Goal: Obtain resource: Obtain resource

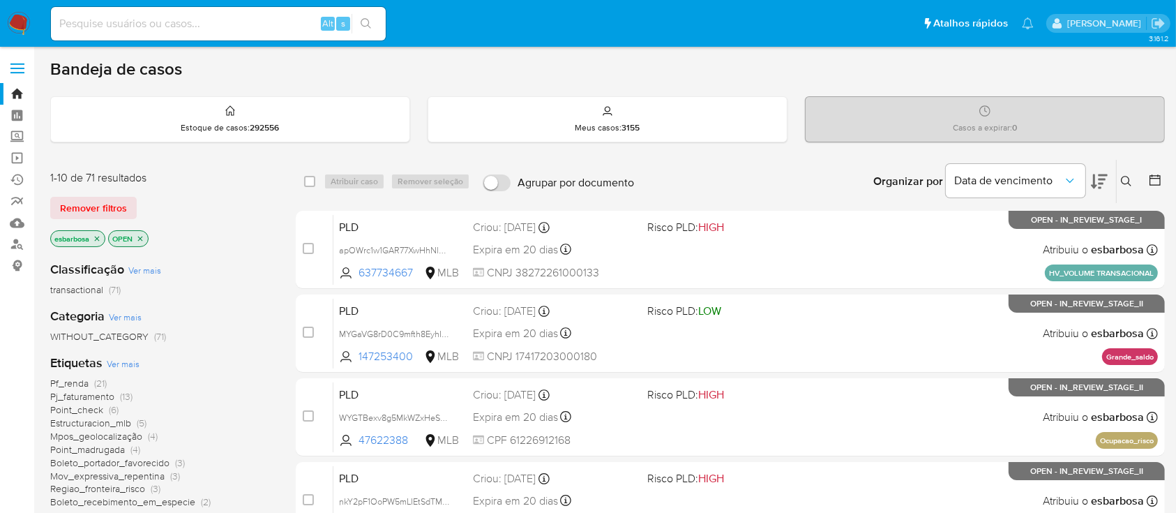
click at [27, 18] on img at bounding box center [19, 24] width 24 height 24
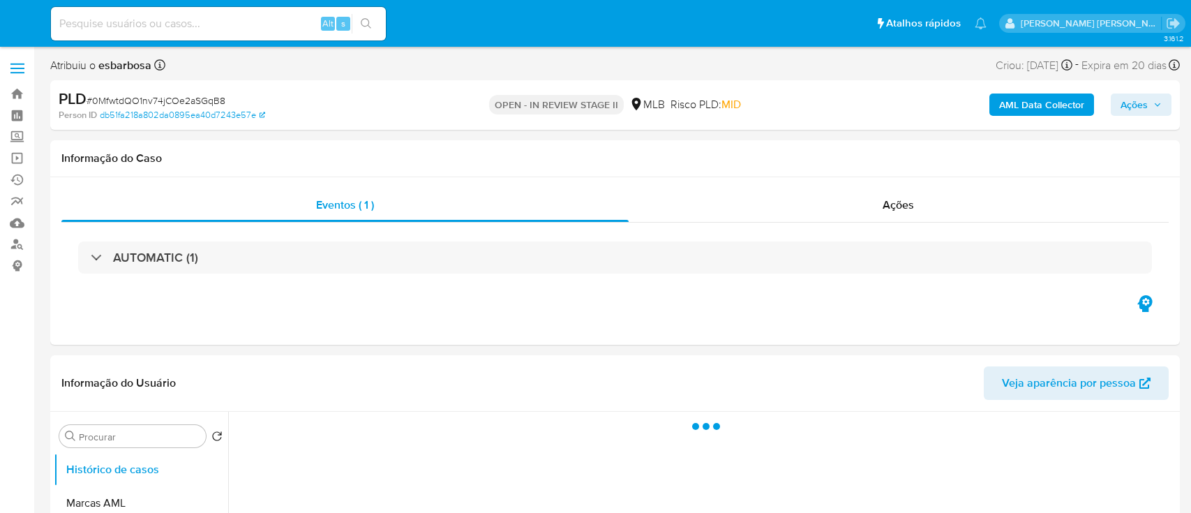
select select "10"
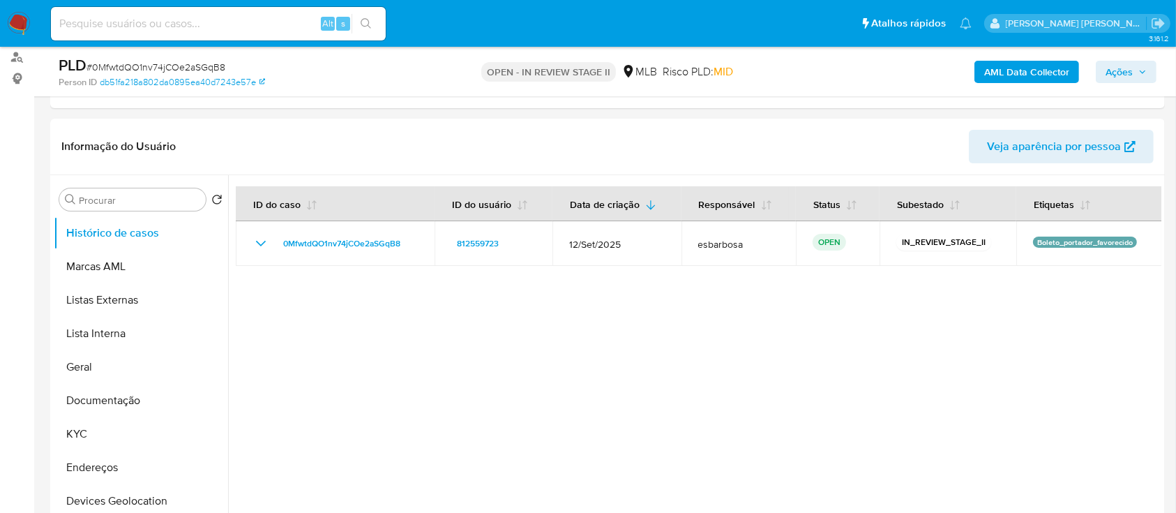
scroll to position [186, 0]
drag, startPoint x: 106, startPoint y: 365, endPoint x: 110, endPoint y: 377, distance: 12.4
click at [108, 371] on button "Geral" at bounding box center [135, 368] width 163 height 33
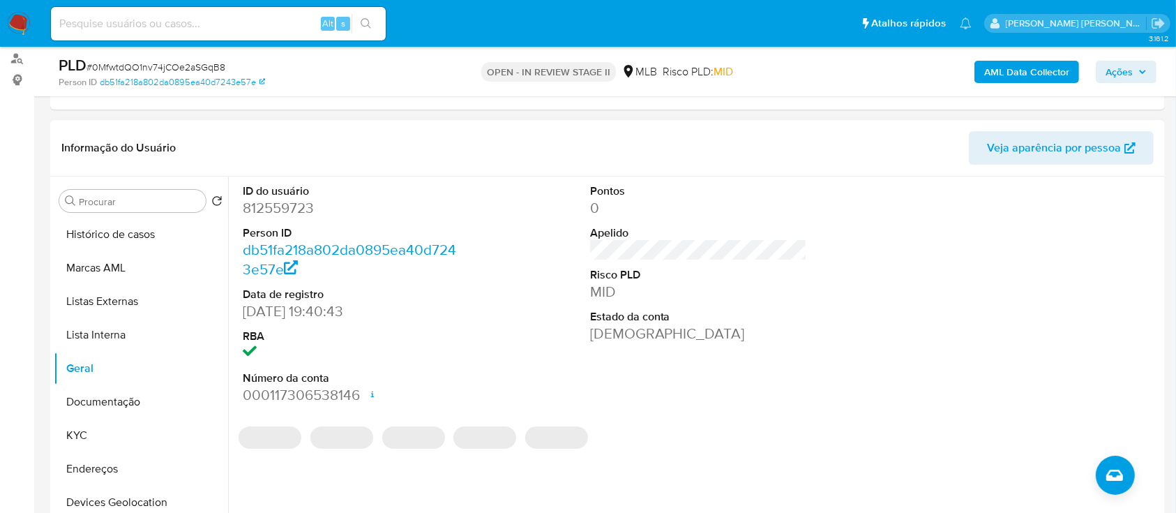
click at [299, 211] on dd "812559723" at bounding box center [352, 208] width 218 height 20
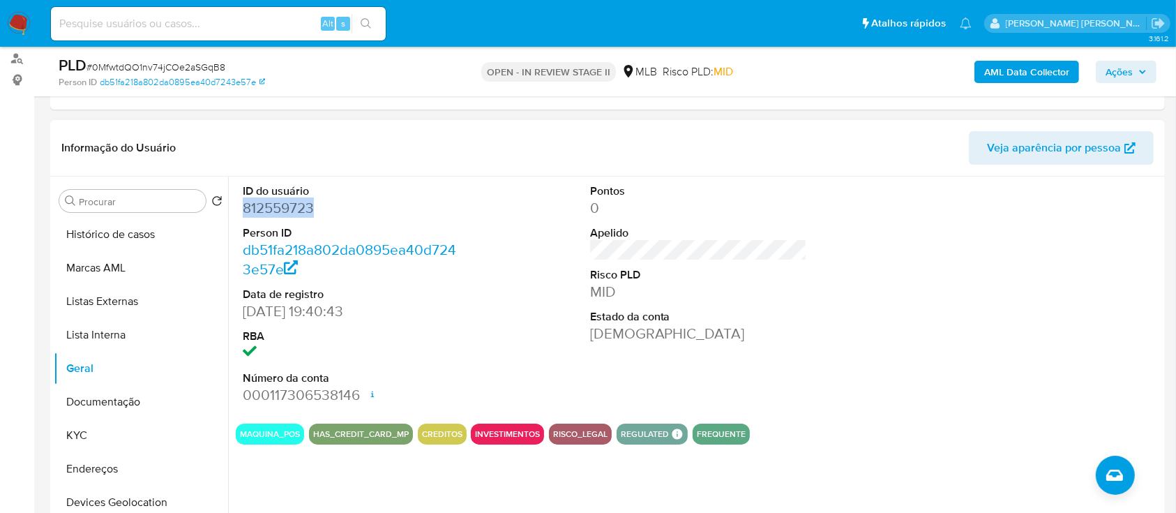
copy dd "812559723"
click at [298, 209] on dd "812559723" at bounding box center [352, 208] width 218 height 20
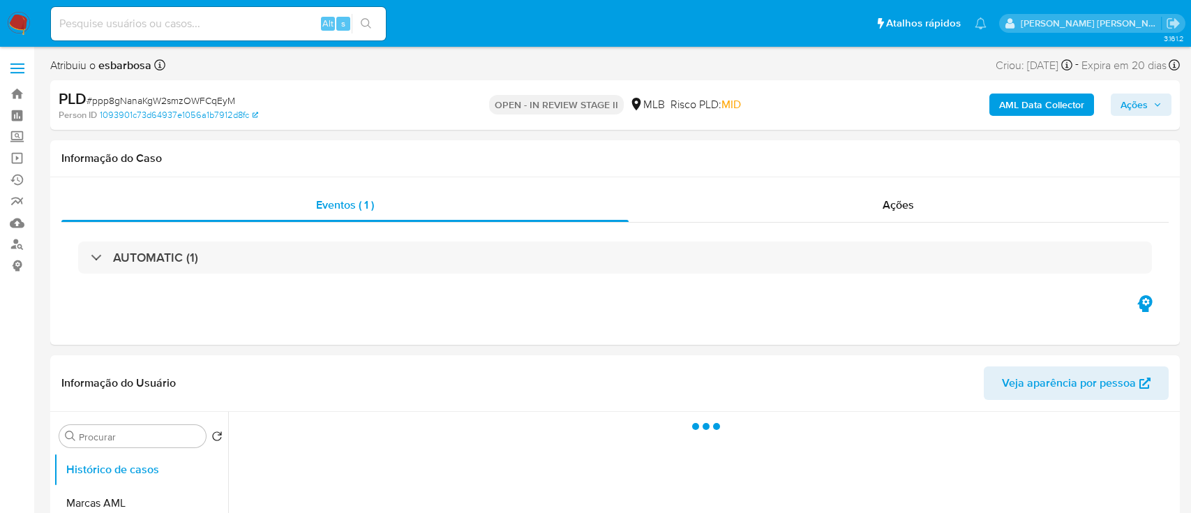
select select "10"
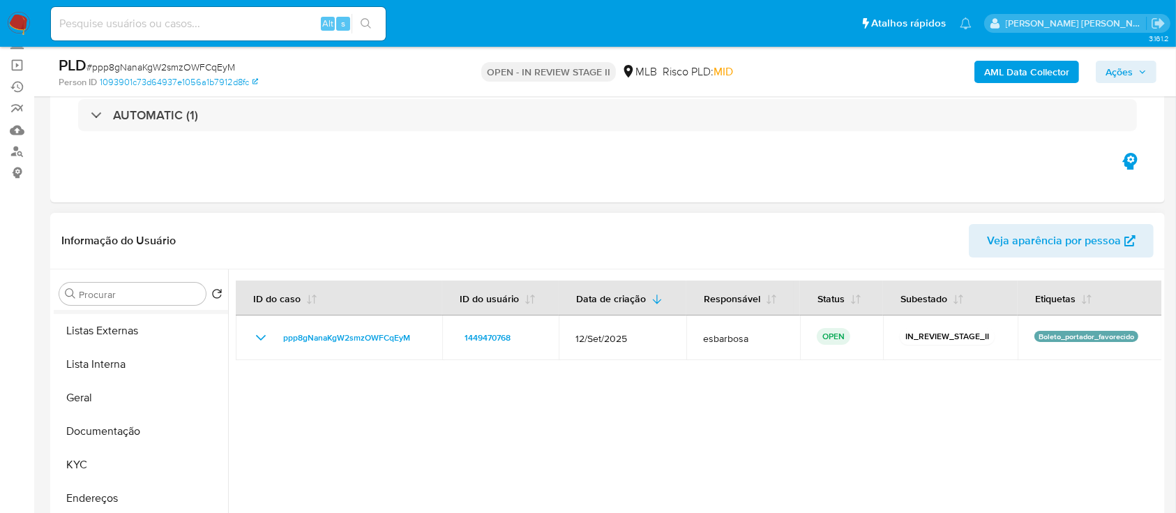
scroll to position [93, 0]
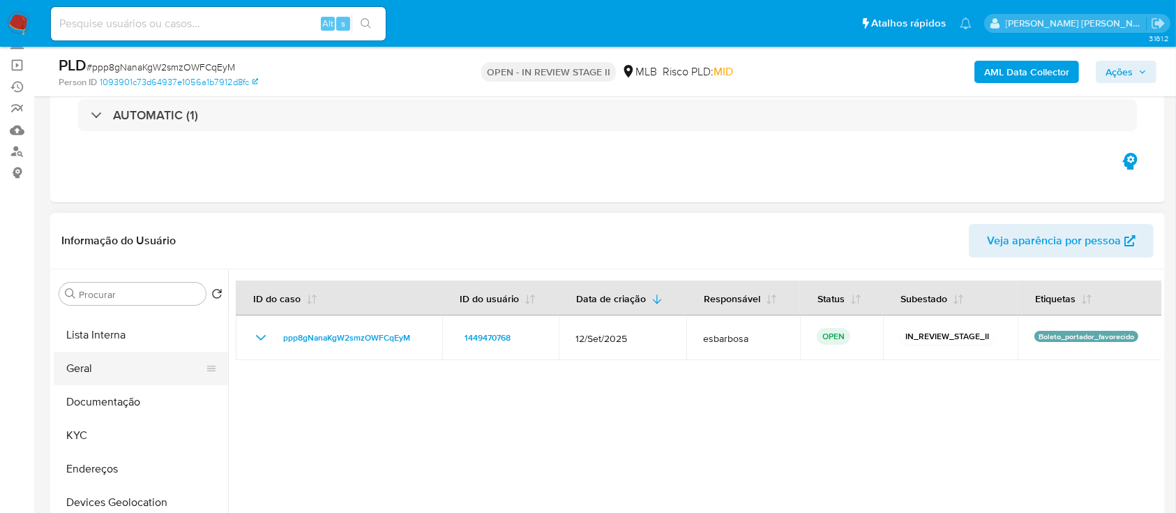
click at [98, 369] on button "Geral" at bounding box center [135, 368] width 163 height 33
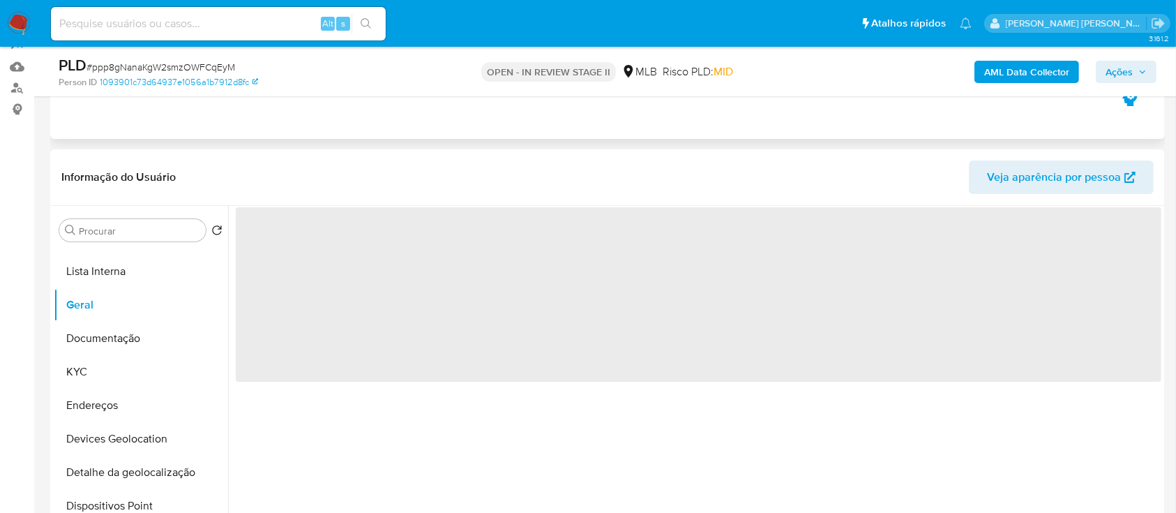
scroll to position [186, 0]
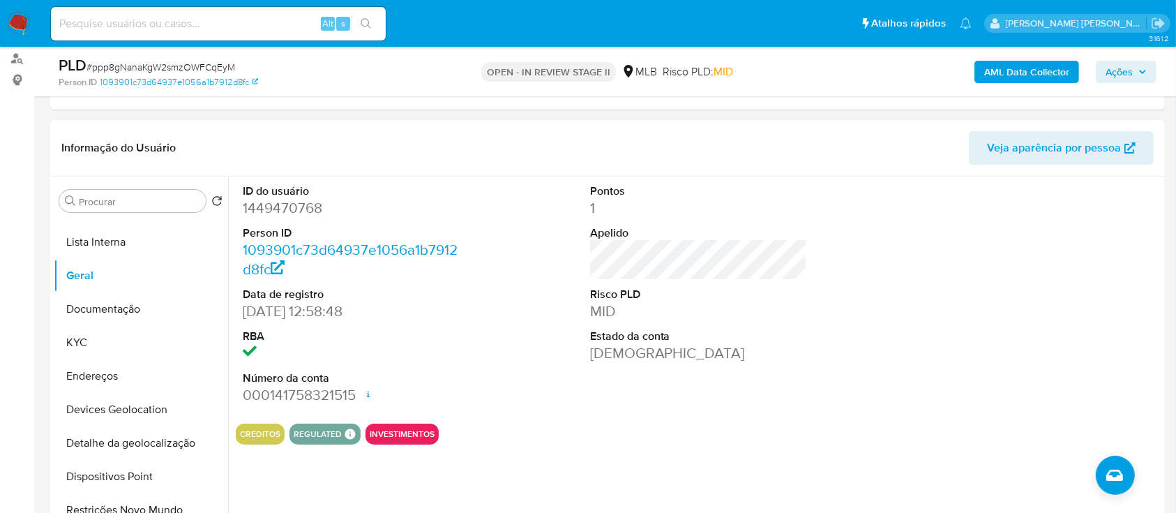
click at [303, 209] on dd "1449470768" at bounding box center [352, 208] width 218 height 20
copy dd "1449470768"
click at [317, 206] on dd "1449470768" at bounding box center [352, 208] width 218 height 20
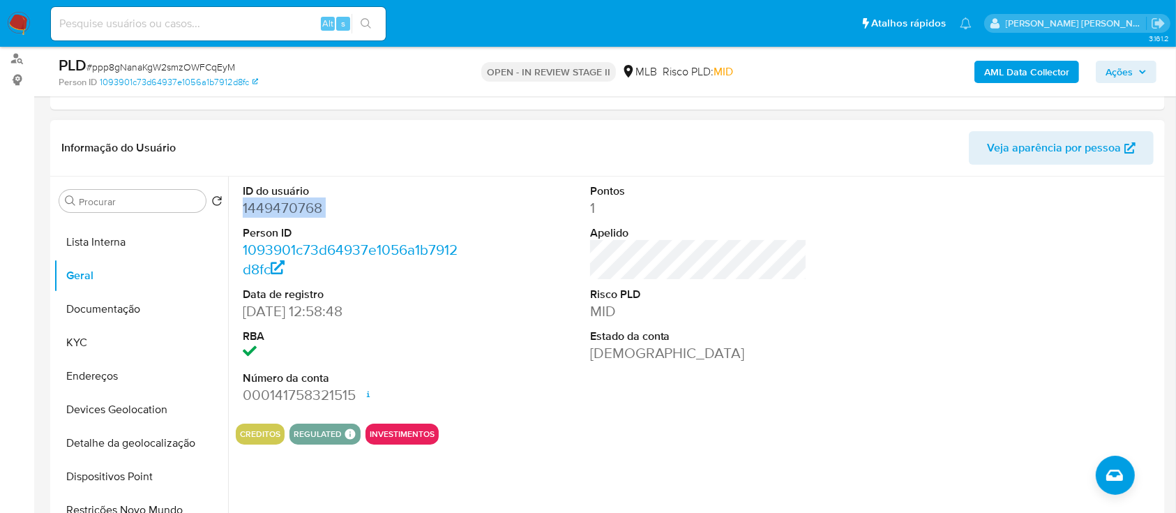
click at [317, 206] on dd "1449470768" at bounding box center [352, 208] width 218 height 20
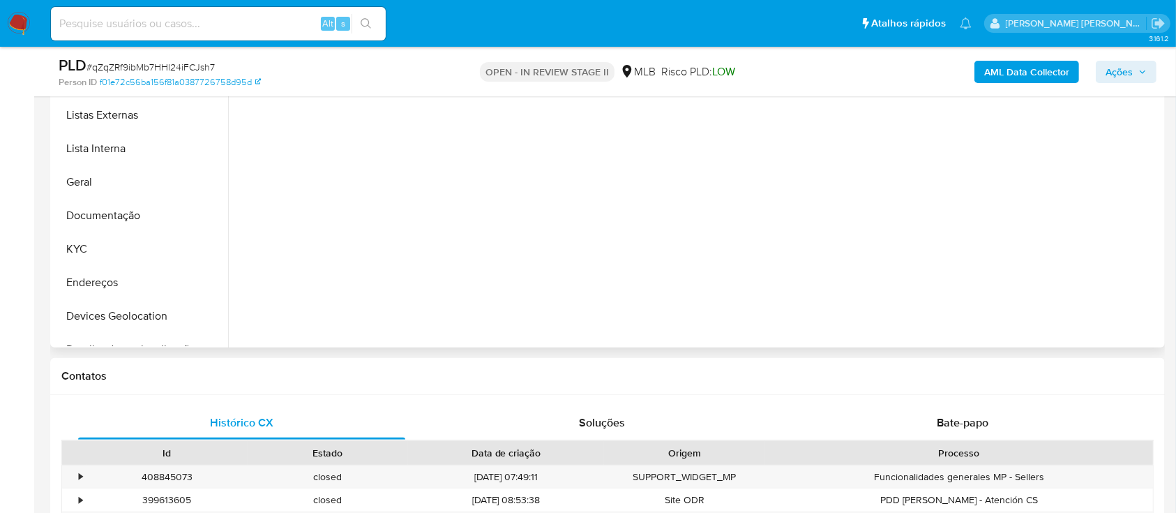
select select "10"
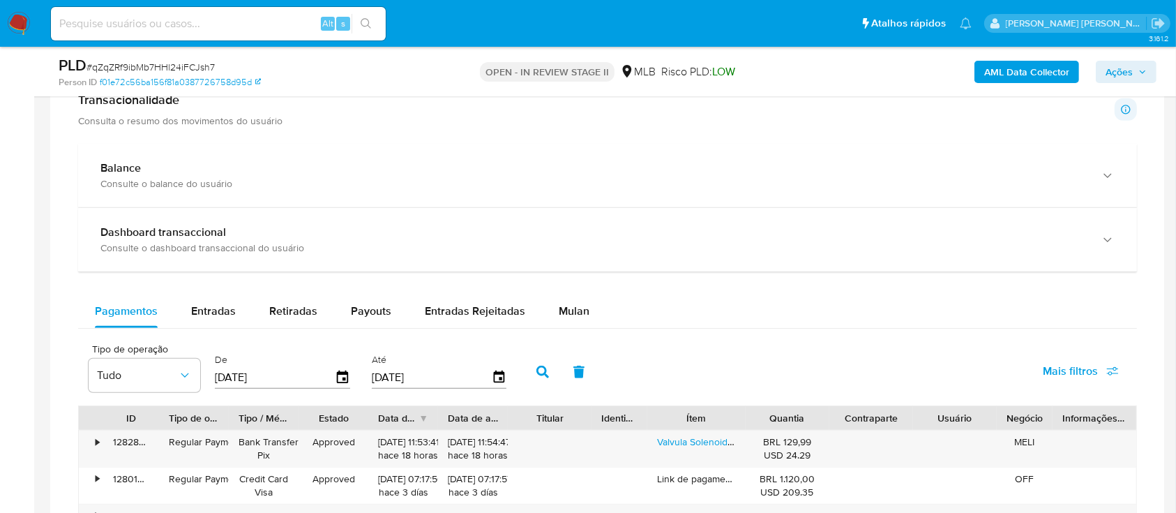
scroll to position [1022, 0]
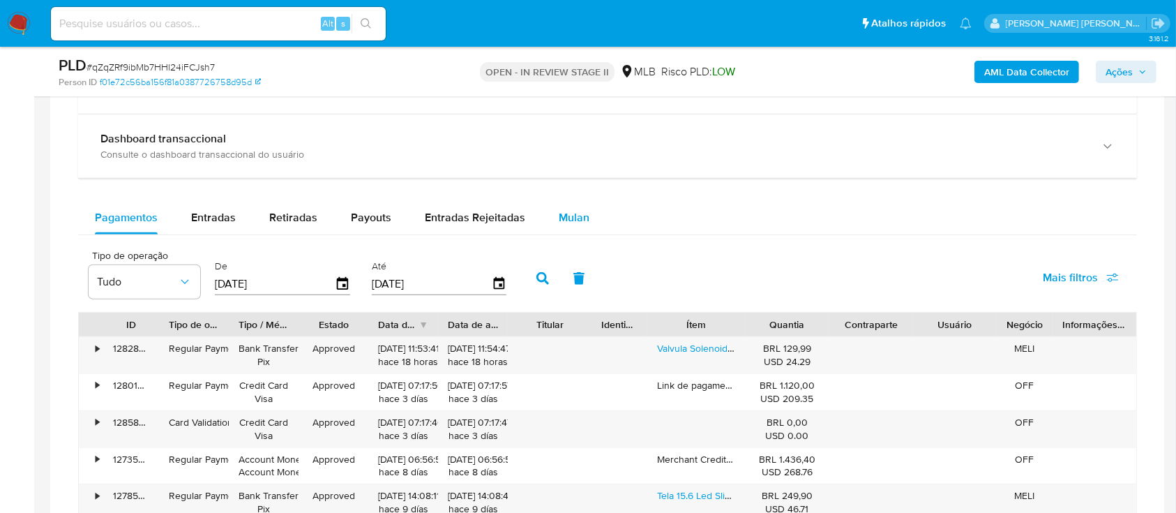
click at [575, 220] on span "Mulan" at bounding box center [574, 217] width 31 height 16
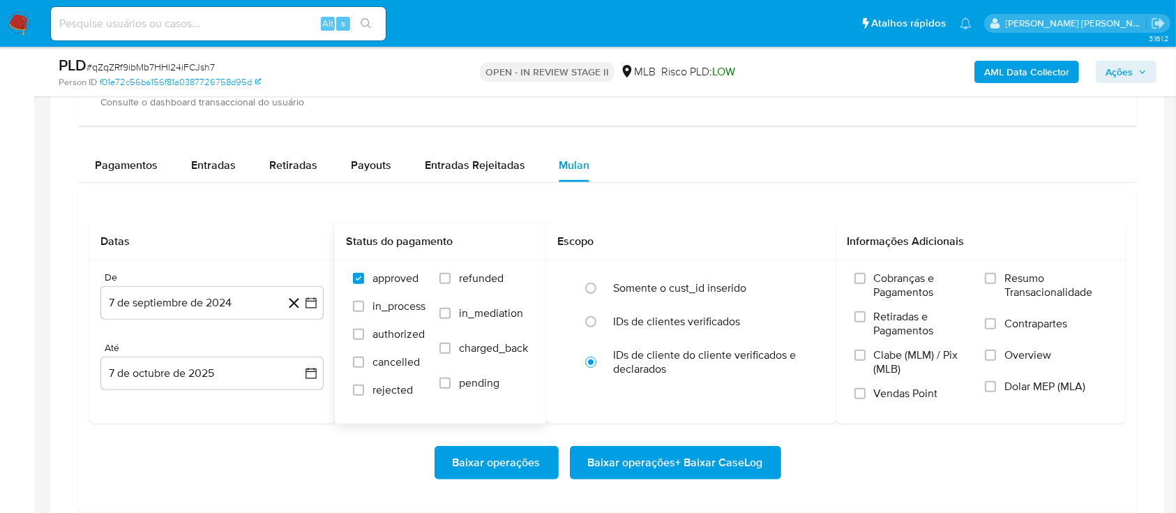
scroll to position [1116, 0]
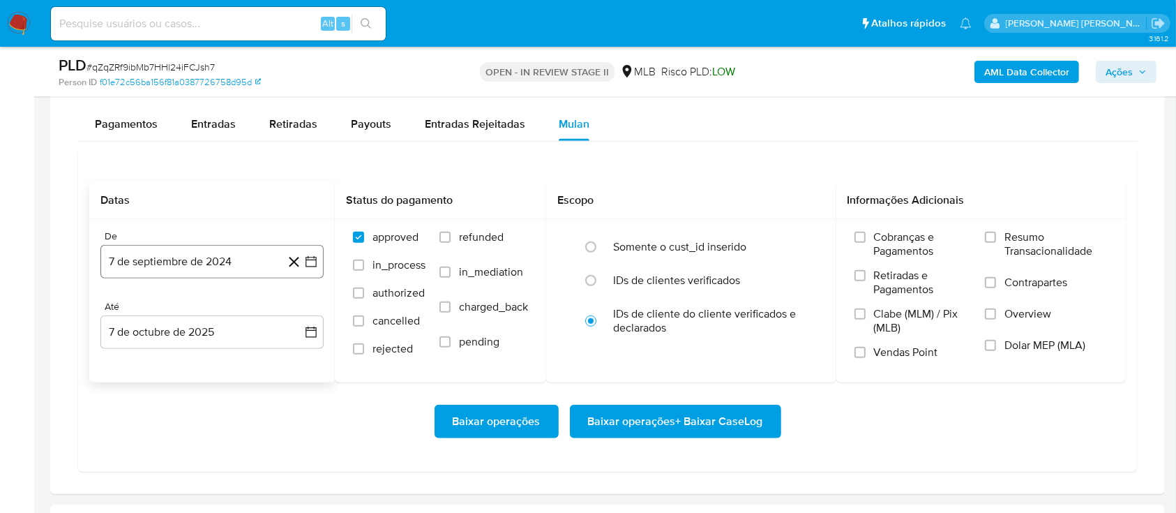
click at [248, 266] on button "7 de septiembre de 2024" at bounding box center [211, 261] width 223 height 33
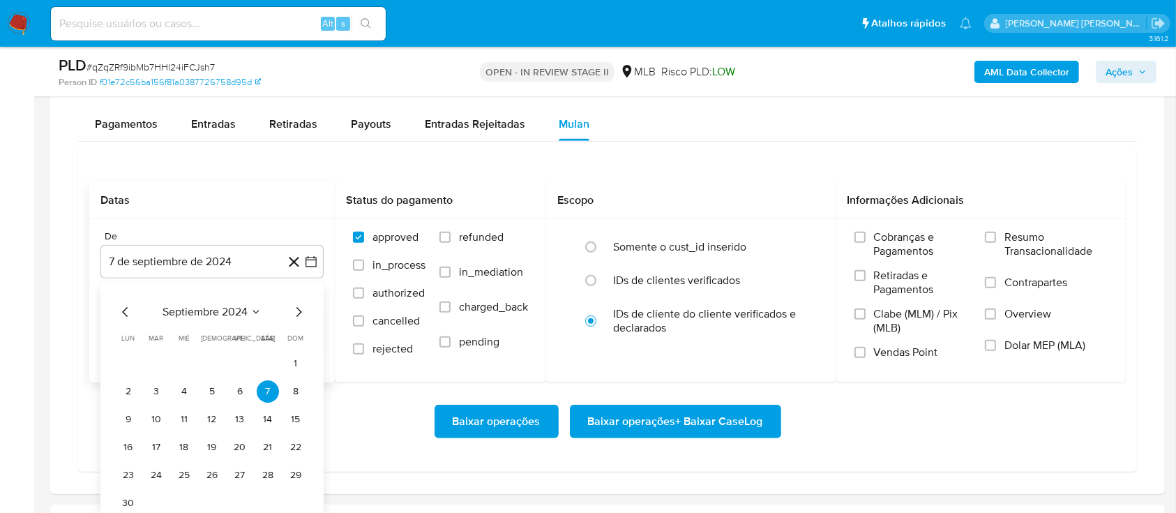
click at [235, 305] on span "septiembre 2024" at bounding box center [205, 312] width 85 height 14
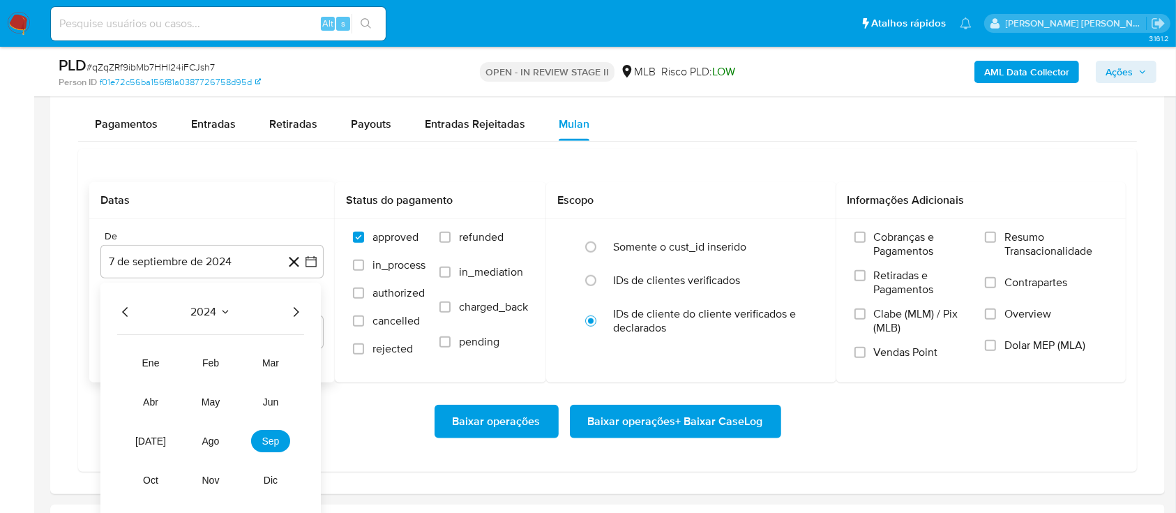
click at [295, 304] on icon "Año siguiente" at bounding box center [295, 311] width 17 height 17
click at [211, 436] on span "ago" at bounding box center [210, 440] width 17 height 11
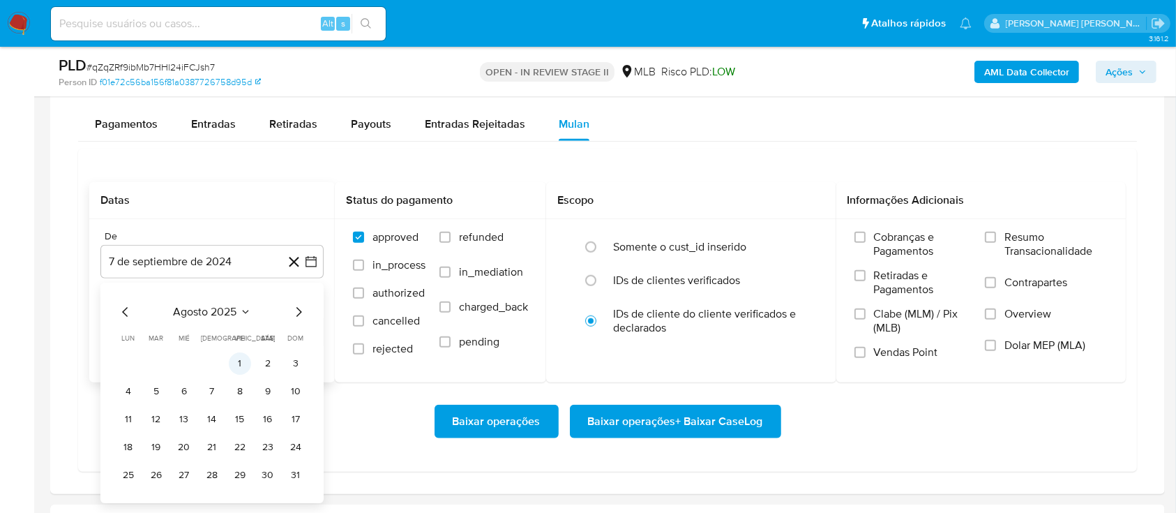
click at [245, 354] on button "1" at bounding box center [240, 363] width 22 height 22
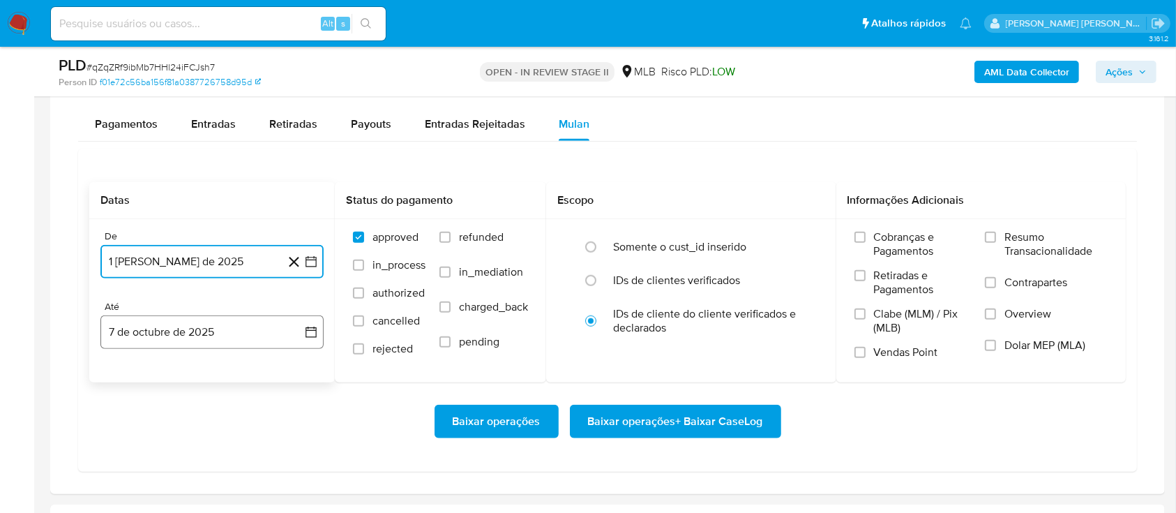
click at [240, 328] on button "7 de octubre de 2025" at bounding box center [211, 331] width 223 height 33
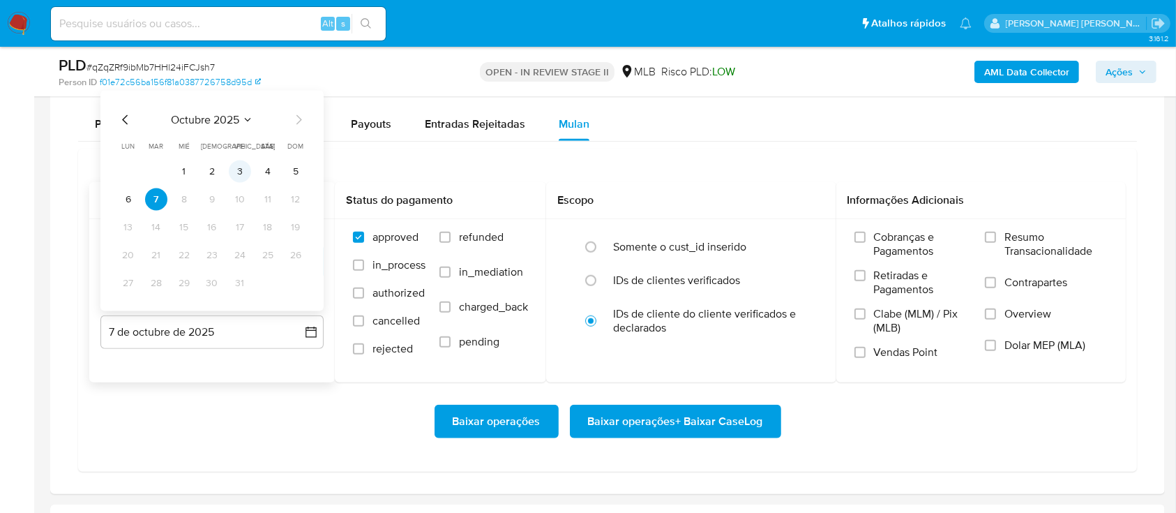
click at [246, 175] on button "3" at bounding box center [240, 171] width 22 height 22
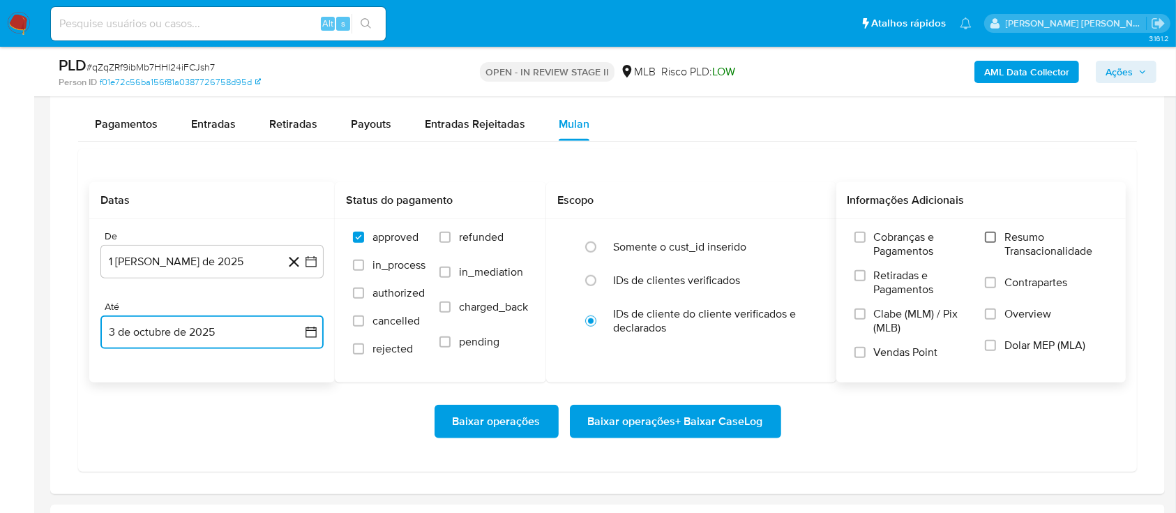
click at [989, 236] on input "Resumo Transacionalidade" at bounding box center [990, 237] width 11 height 11
drag, startPoint x: 993, startPoint y: 285, endPoint x: 982, endPoint y: 299, distance: 17.9
click at [995, 287] on input "Contrapartes" at bounding box center [990, 282] width 11 height 11
click at [862, 356] on input "Vendas Point" at bounding box center [859, 352] width 11 height 11
click at [681, 406] on span "Baixar operações + Baixar CaseLog" at bounding box center [675, 421] width 175 height 31
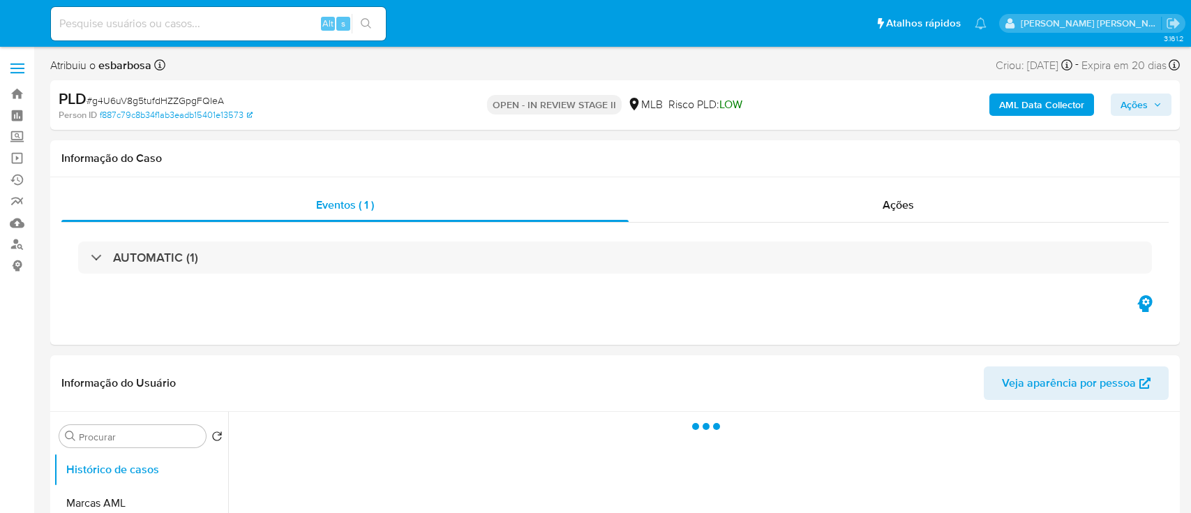
select select "10"
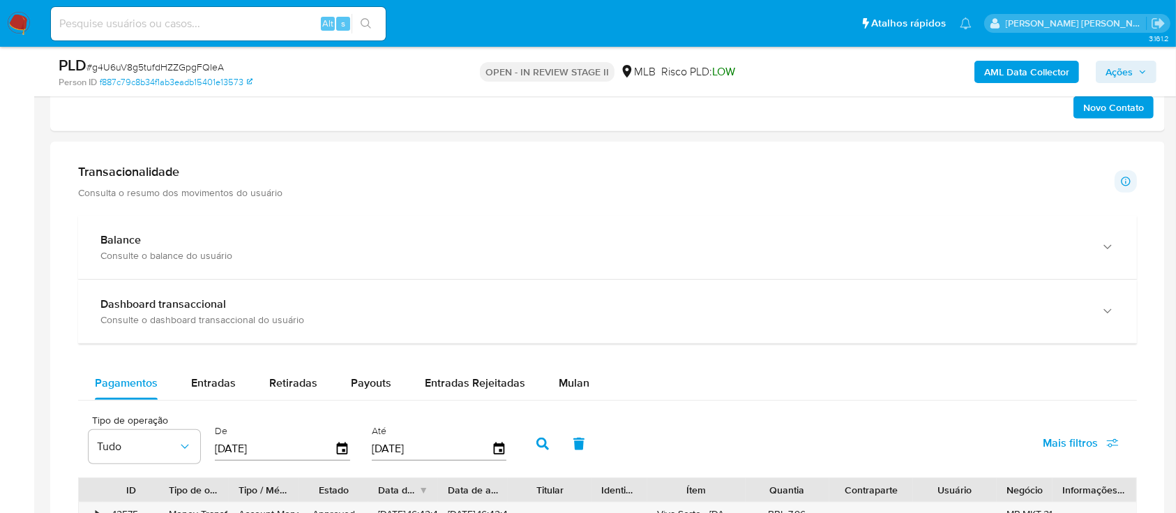
scroll to position [1022, 0]
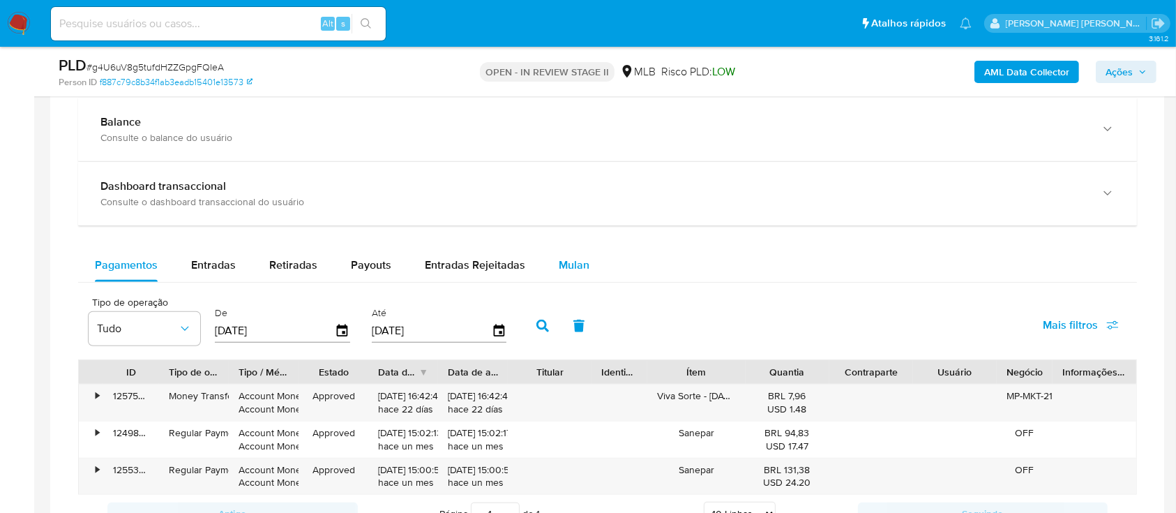
click at [576, 269] on span "Mulan" at bounding box center [574, 265] width 31 height 16
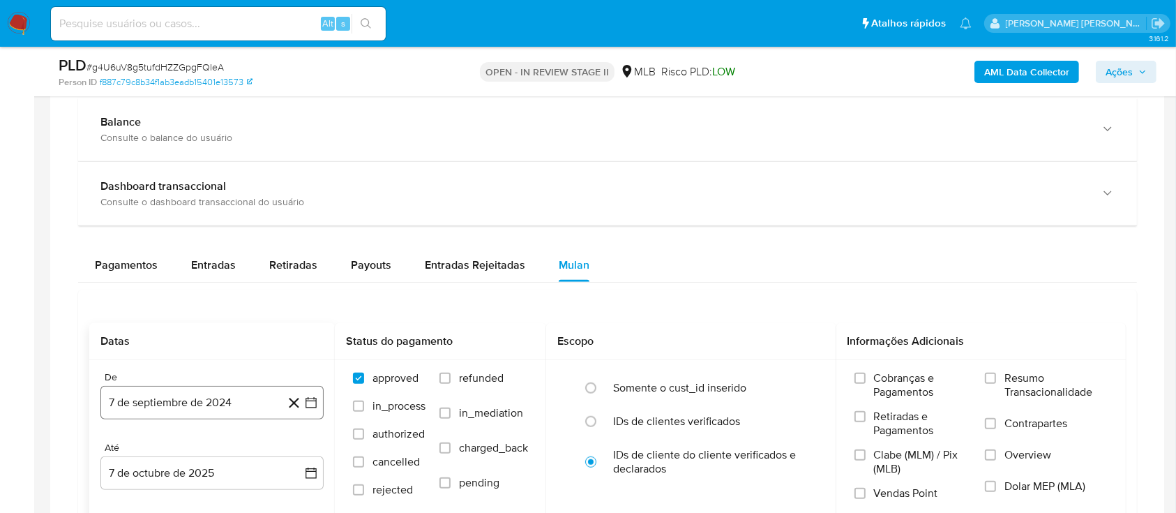
click at [209, 395] on button "7 de septiembre de 2024" at bounding box center [211, 402] width 223 height 33
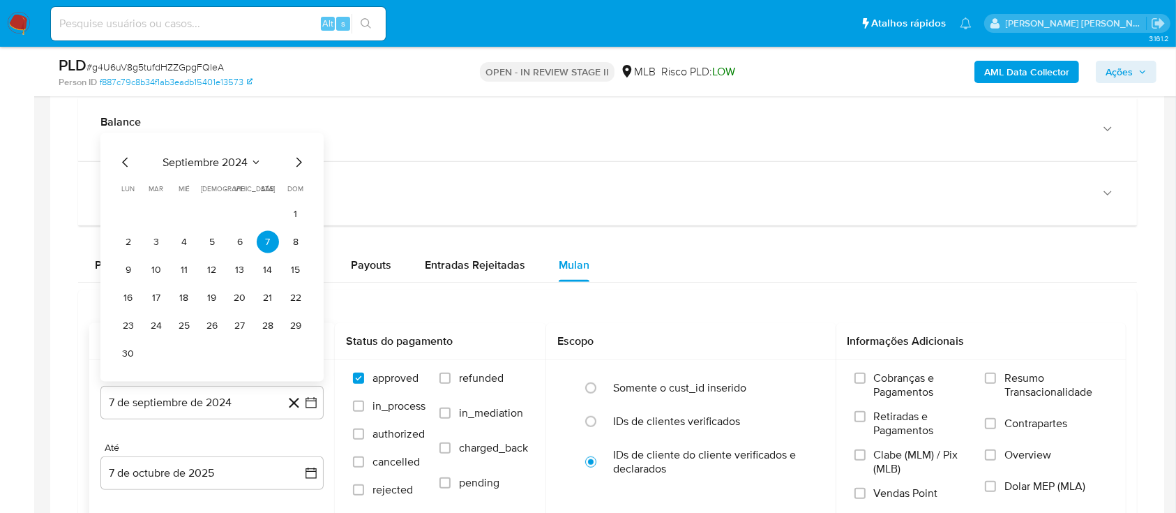
click at [221, 165] on span "septiembre 2024" at bounding box center [205, 163] width 85 height 14
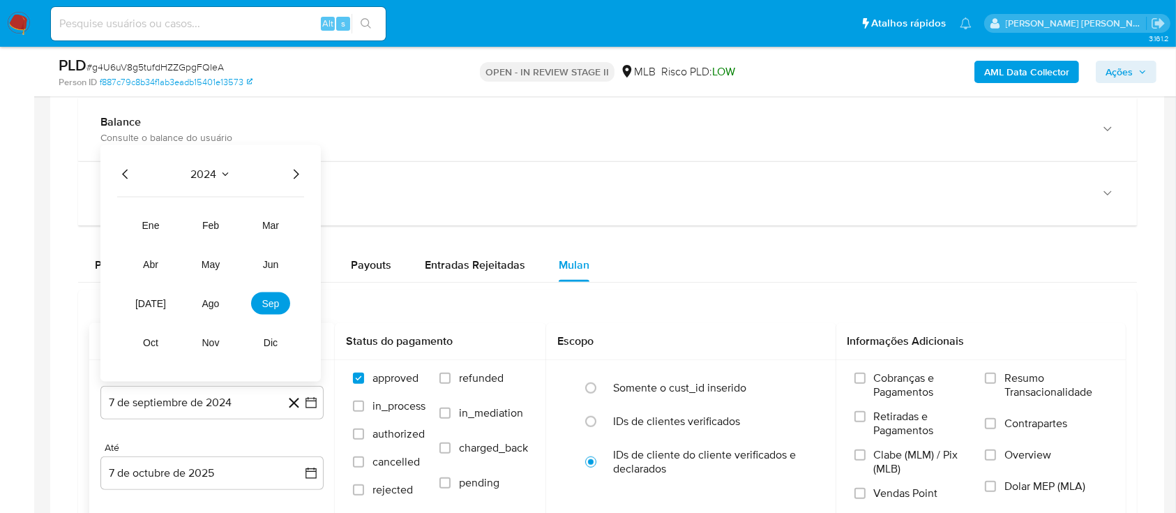
click at [292, 174] on icon "Año siguiente" at bounding box center [295, 174] width 17 height 17
click at [216, 298] on span "ago" at bounding box center [210, 303] width 17 height 11
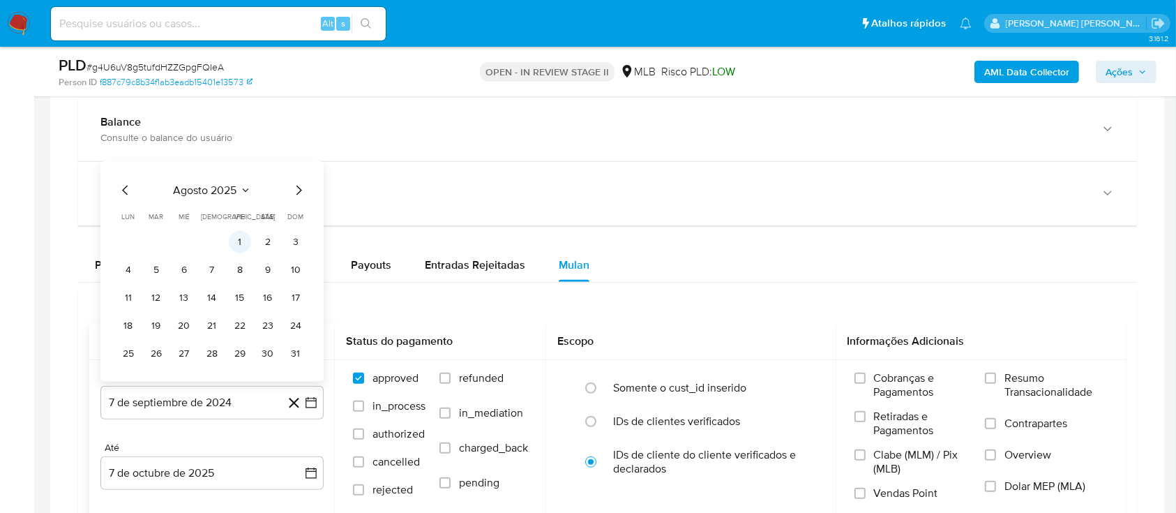
click at [244, 238] on button "1" at bounding box center [240, 242] width 22 height 22
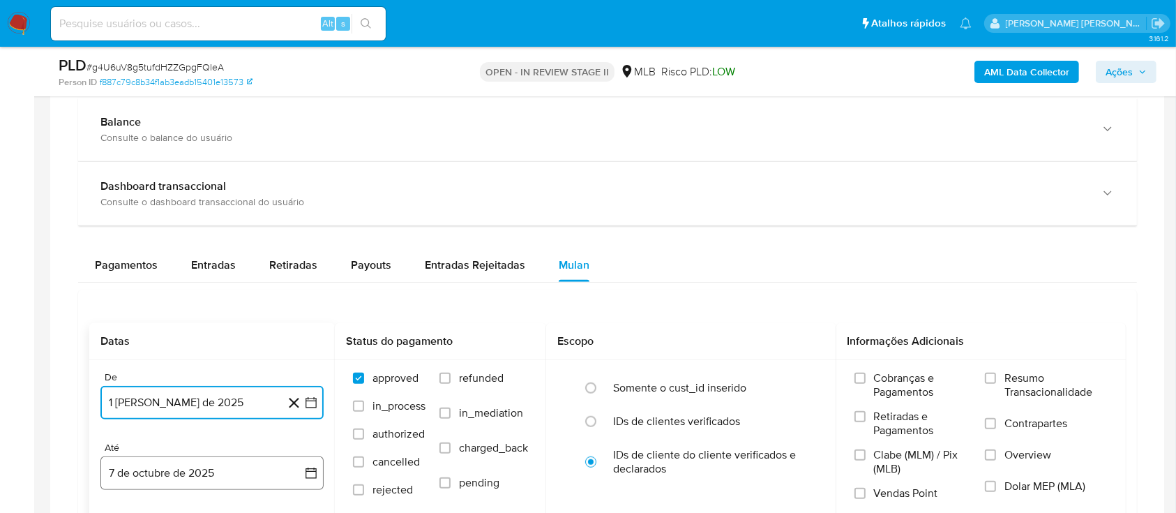
click at [220, 477] on button "7 de octubre de 2025" at bounding box center [211, 472] width 223 height 33
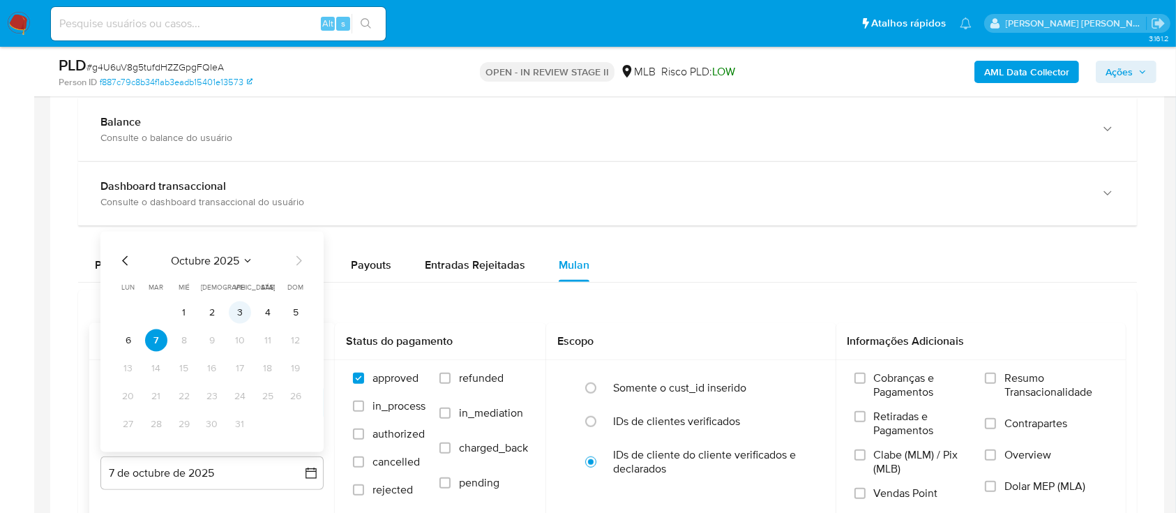
click at [243, 315] on button "3" at bounding box center [240, 312] width 22 height 22
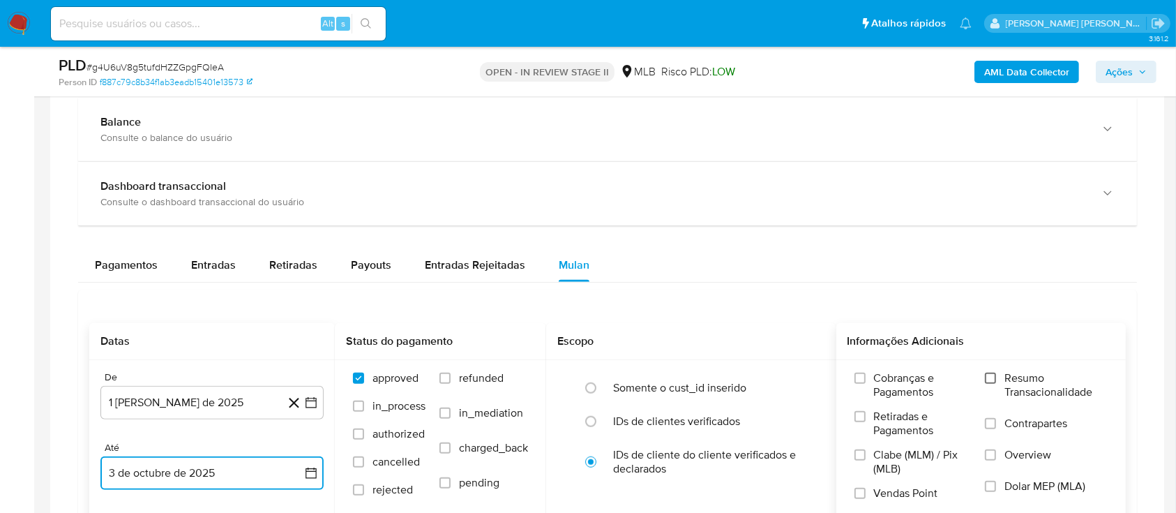
click at [988, 376] on input "Resumo Transacionalidade" at bounding box center [990, 377] width 11 height 11
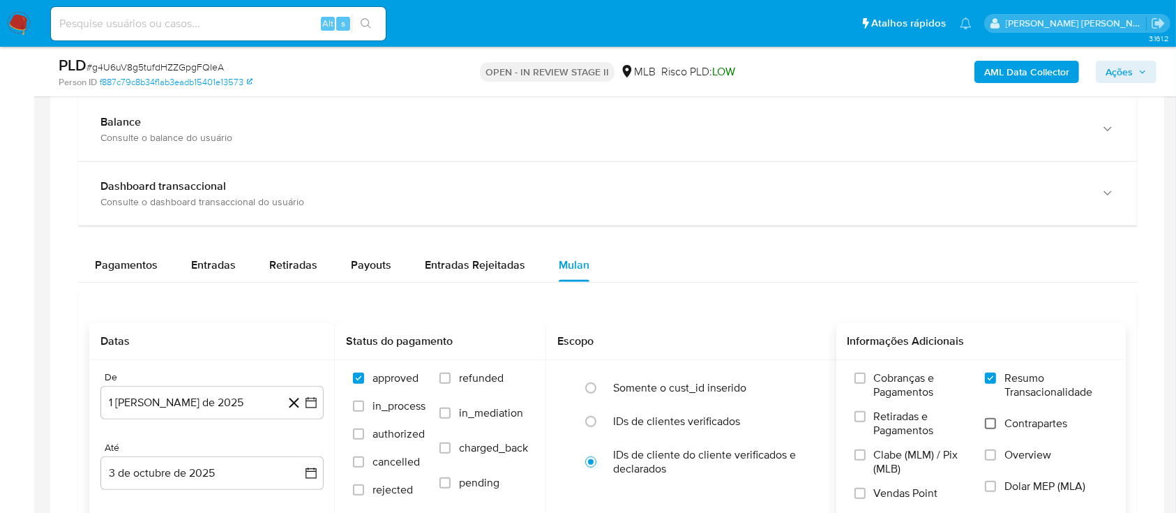
click at [993, 422] on input "Contrapartes" at bounding box center [990, 423] width 11 height 11
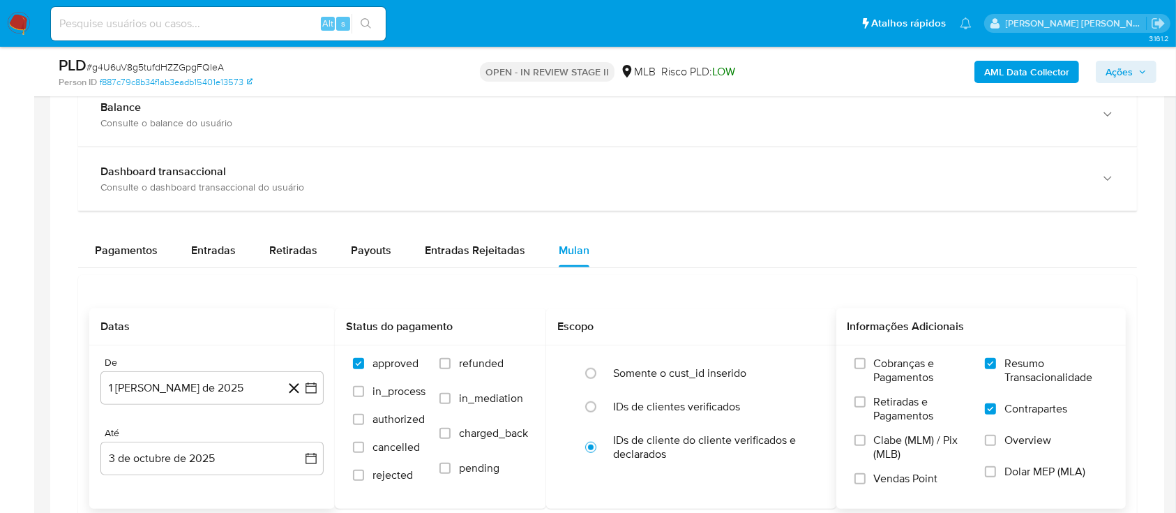
scroll to position [1116, 0]
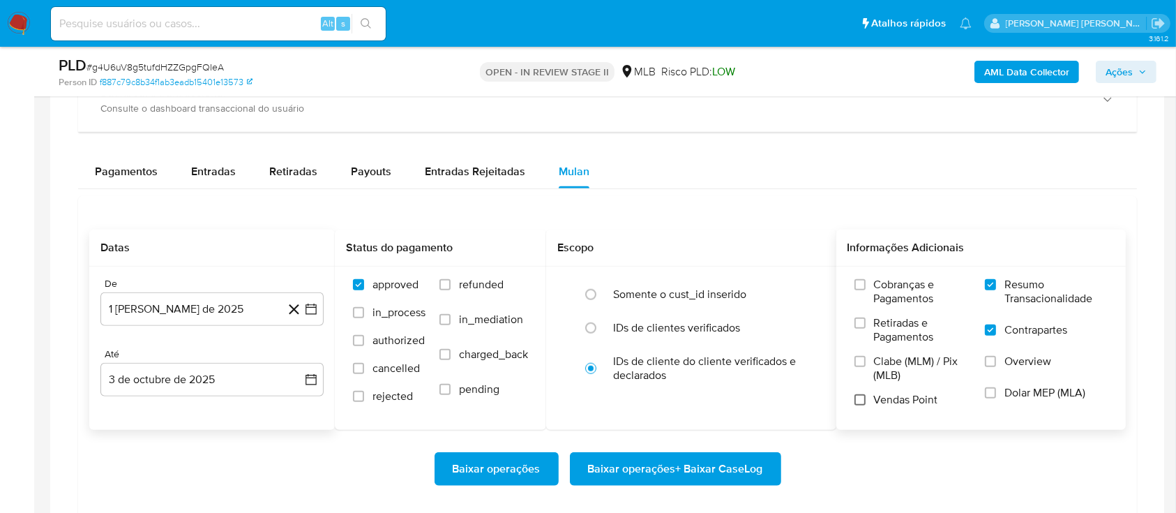
click at [863, 402] on input "Vendas Point" at bounding box center [859, 399] width 11 height 11
click at [692, 466] on span "Baixar operações + Baixar CaseLog" at bounding box center [675, 468] width 175 height 31
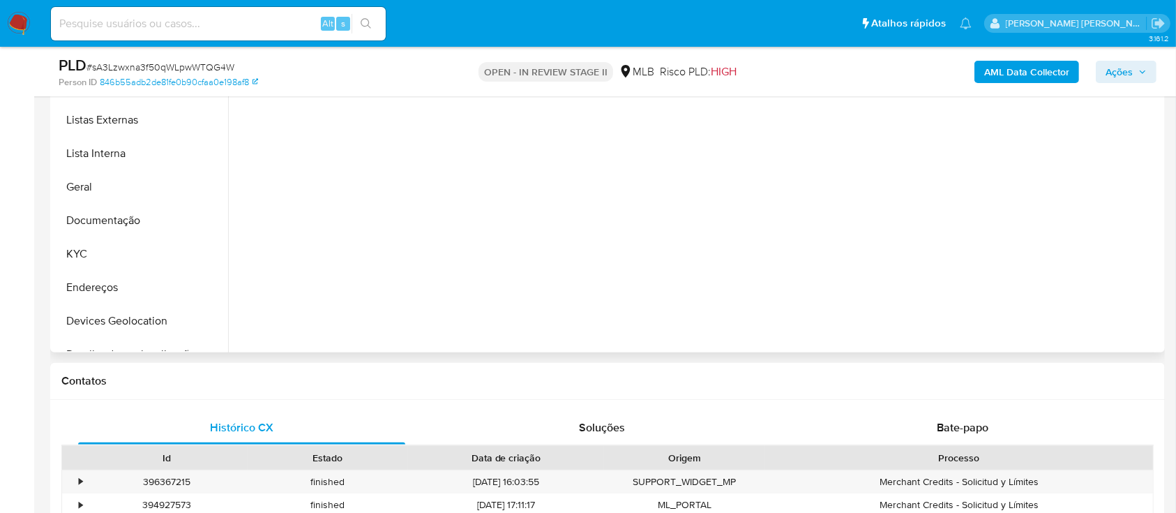
select select "10"
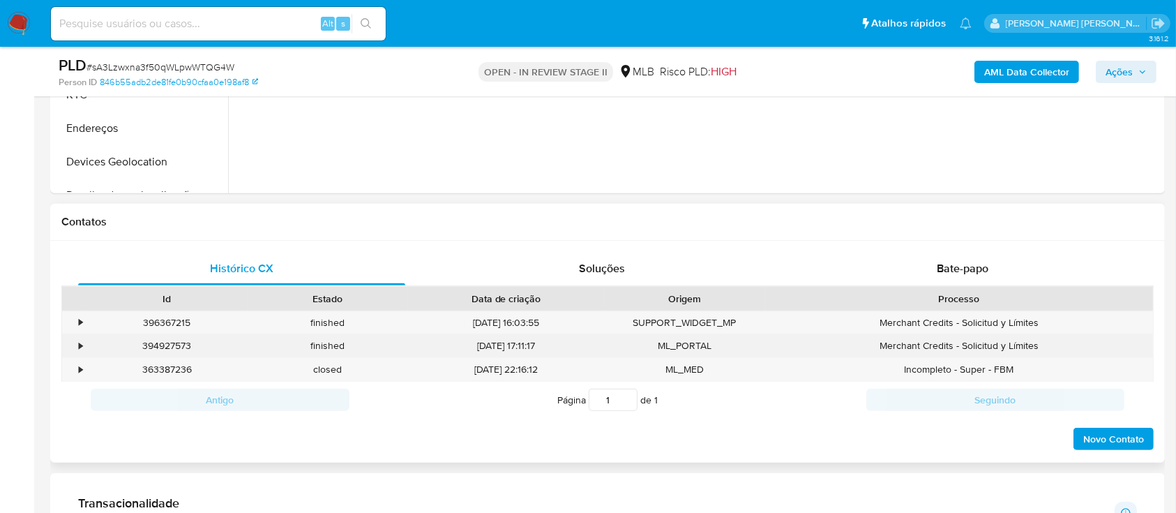
scroll to position [558, 0]
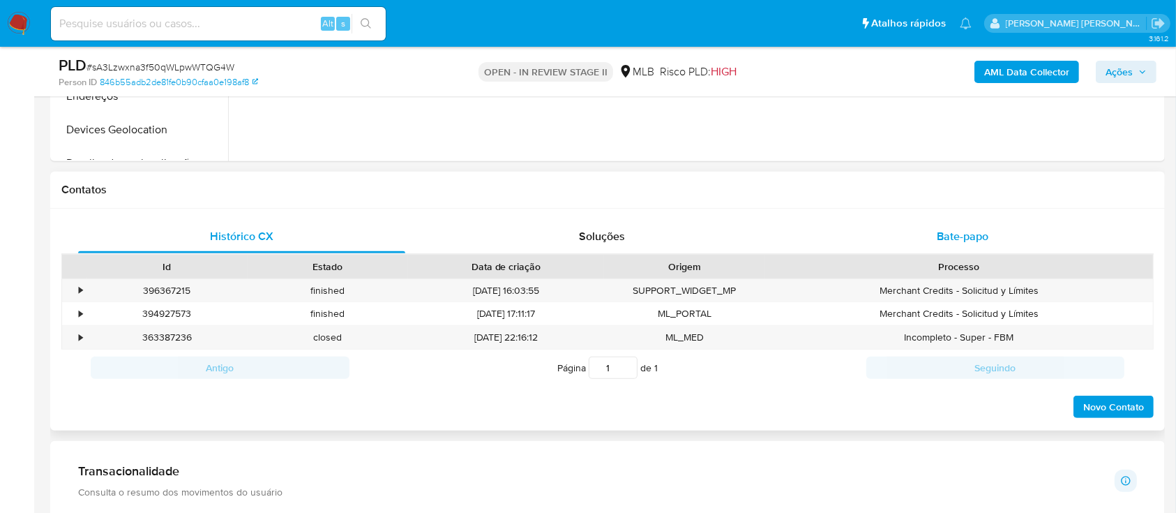
click at [915, 234] on div "Bate-papo" at bounding box center [962, 236] width 327 height 33
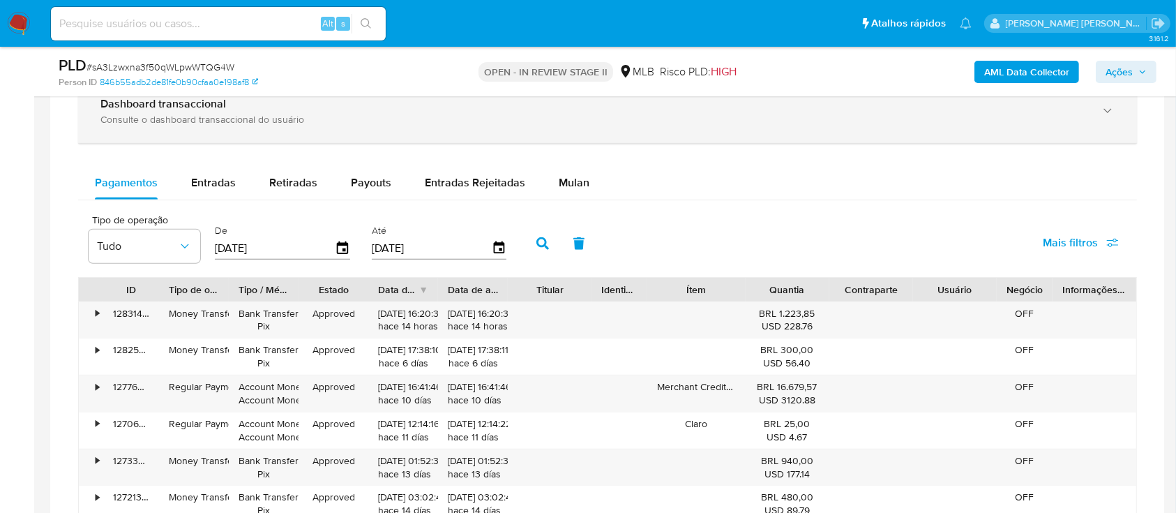
scroll to position [1209, 0]
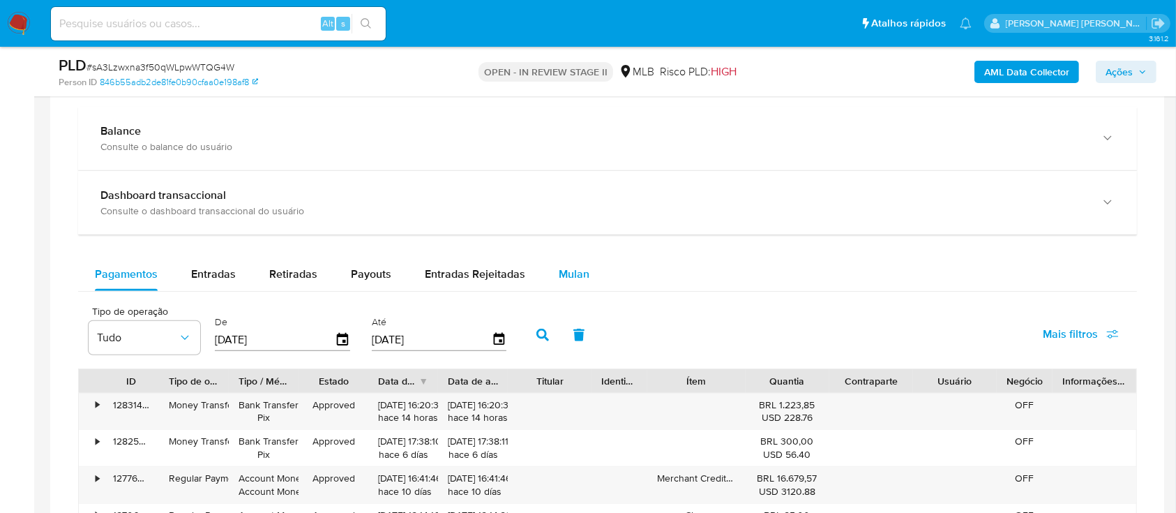
click at [568, 275] on span "Mulan" at bounding box center [574, 274] width 31 height 16
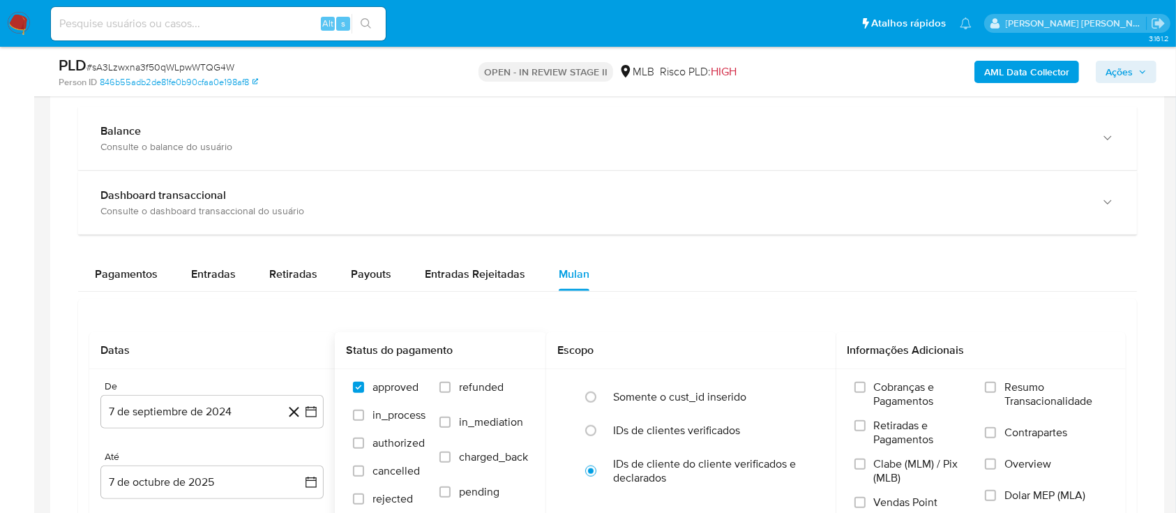
scroll to position [1301, 0]
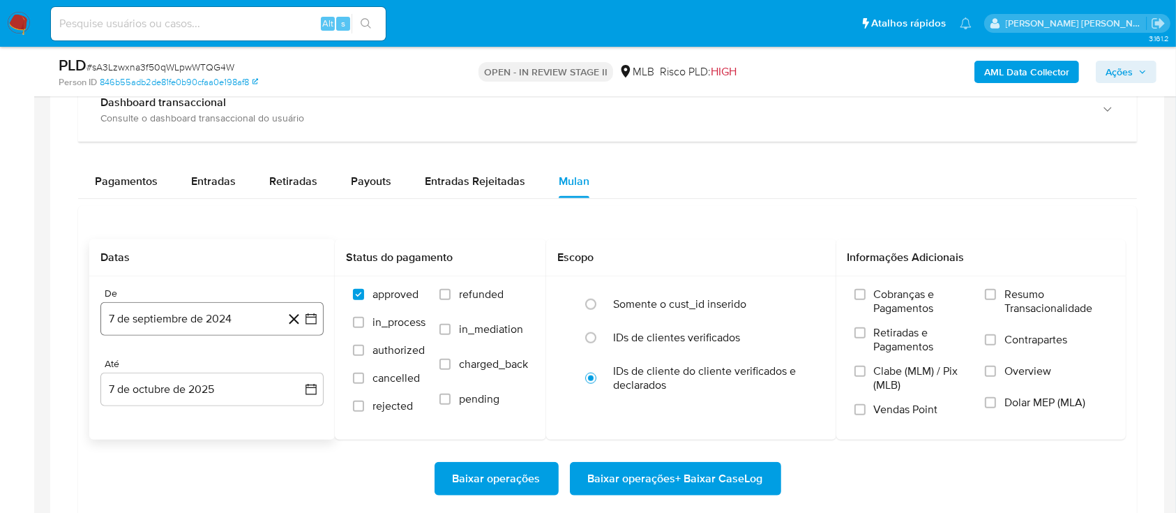
click at [232, 317] on button "7 de septiembre de 2024" at bounding box center [211, 318] width 223 height 33
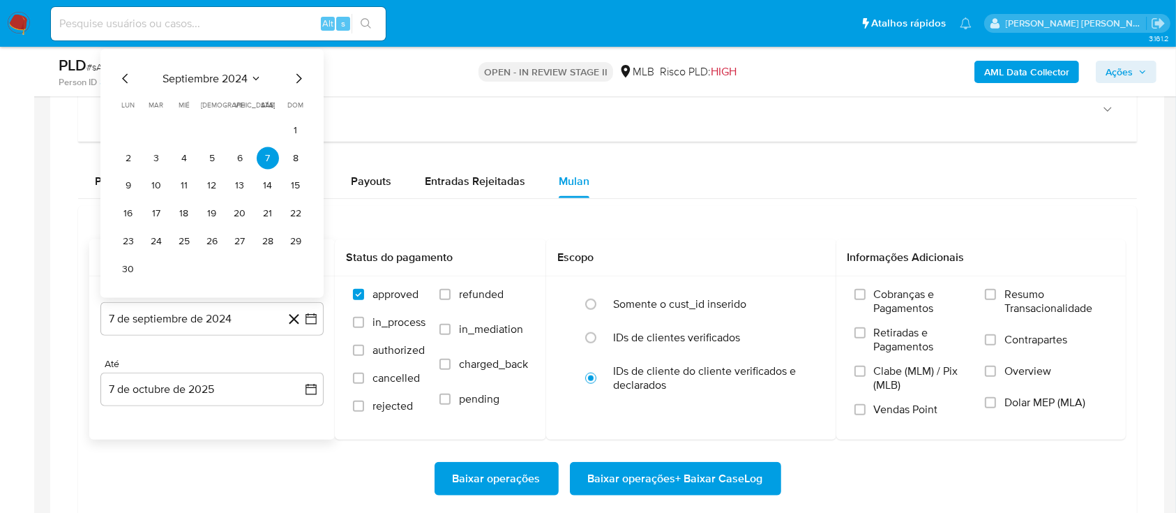
click at [199, 77] on span "septiembre 2024" at bounding box center [205, 78] width 85 height 14
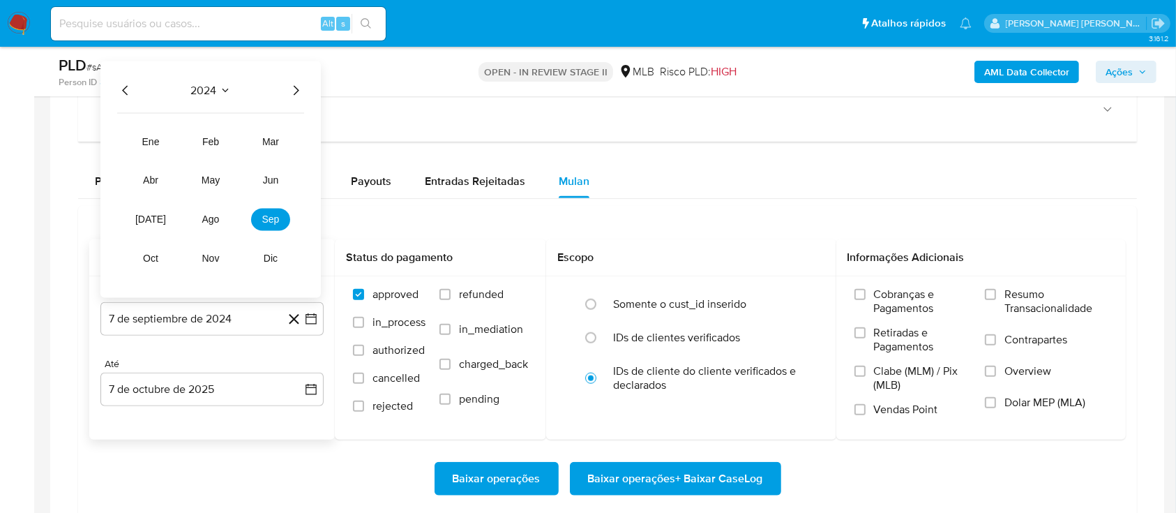
click at [292, 89] on icon "Año siguiente" at bounding box center [295, 90] width 17 height 17
click at [217, 220] on span "ago" at bounding box center [210, 218] width 17 height 11
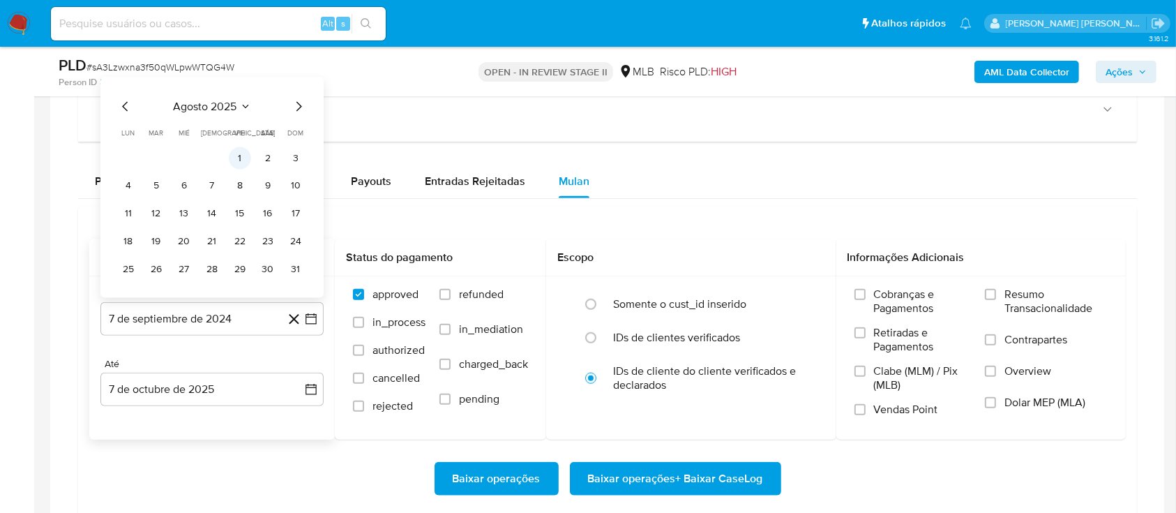
click at [241, 155] on button "1" at bounding box center [240, 157] width 22 height 22
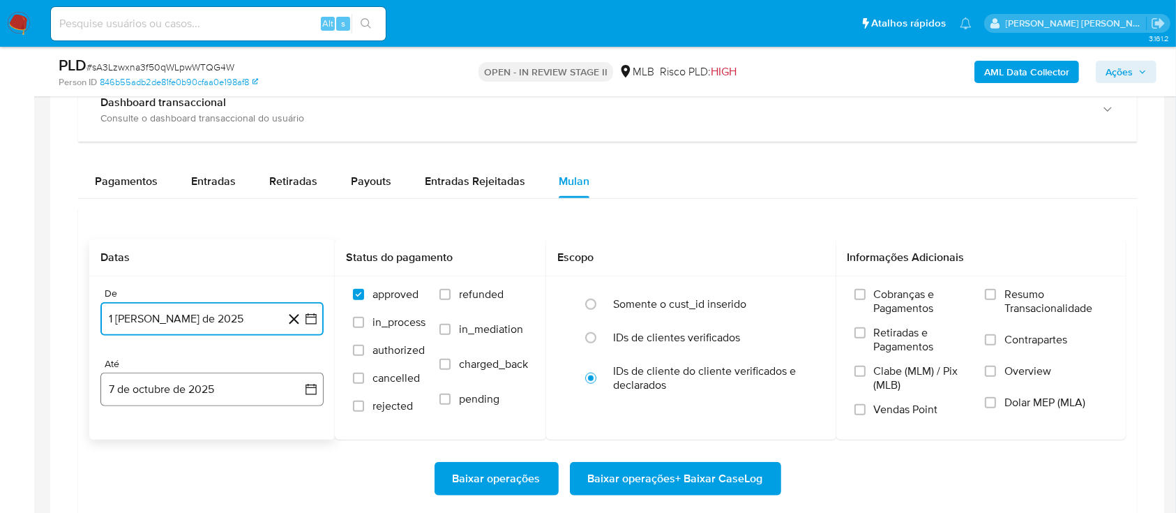
click at [187, 382] on button "7 de octubre de 2025" at bounding box center [211, 388] width 223 height 33
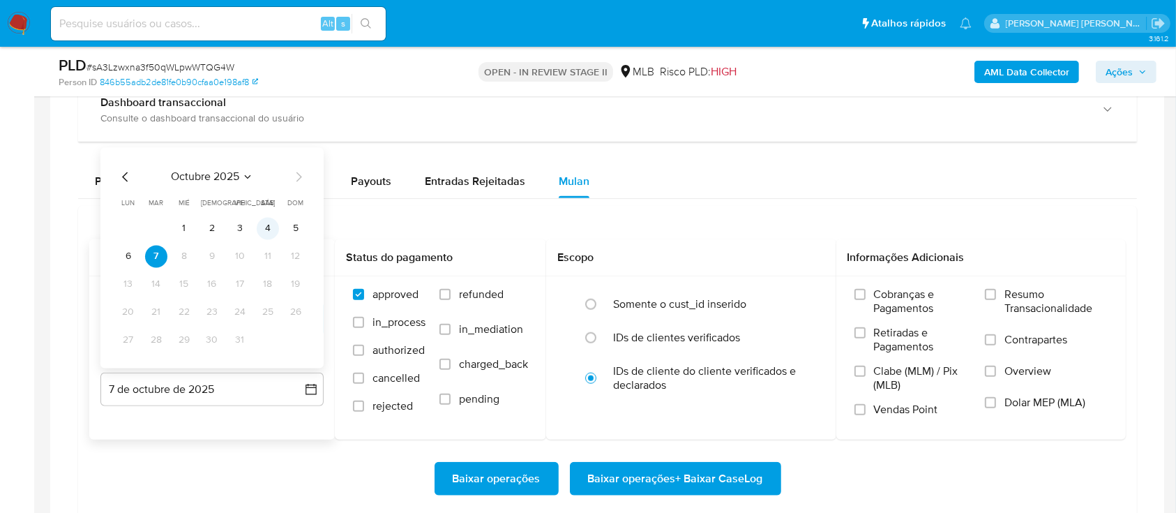
click at [269, 232] on button "4" at bounding box center [268, 228] width 22 height 22
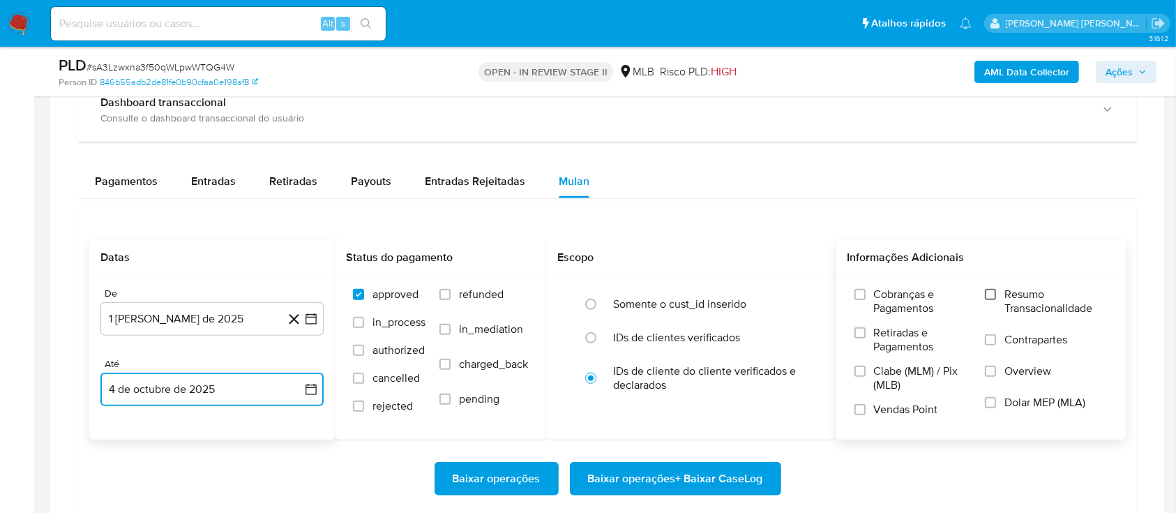
click at [992, 289] on input "Resumo Transacionalidade" at bounding box center [990, 294] width 11 height 11
click at [991, 347] on label "Contrapartes" at bounding box center [1046, 348] width 123 height 31
click at [991, 345] on input "Contrapartes" at bounding box center [990, 339] width 11 height 11
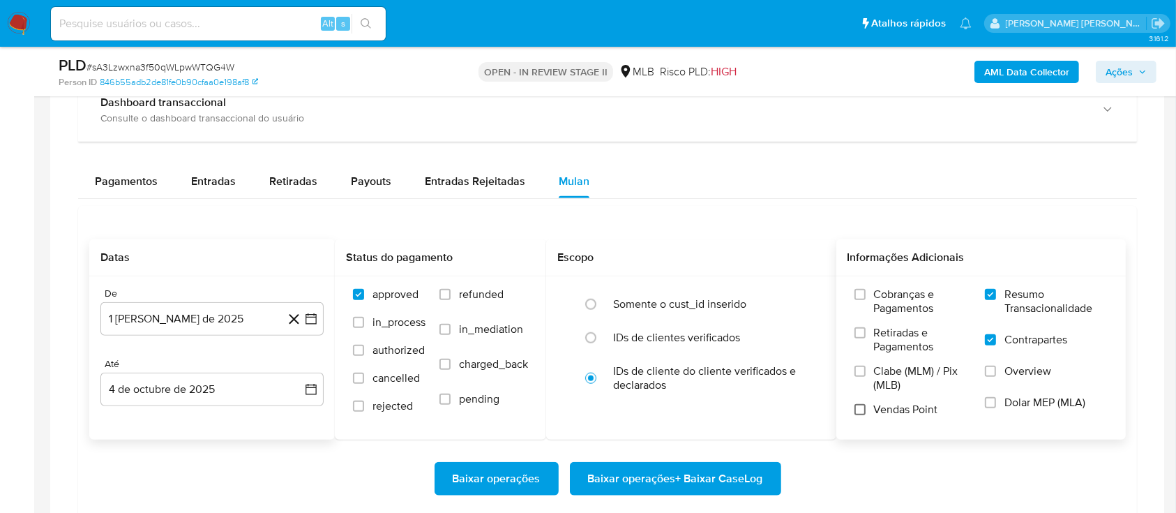
click at [861, 405] on input "Vendas Point" at bounding box center [859, 409] width 11 height 11
click at [664, 474] on span "Baixar operações + Baixar CaseLog" at bounding box center [675, 478] width 175 height 31
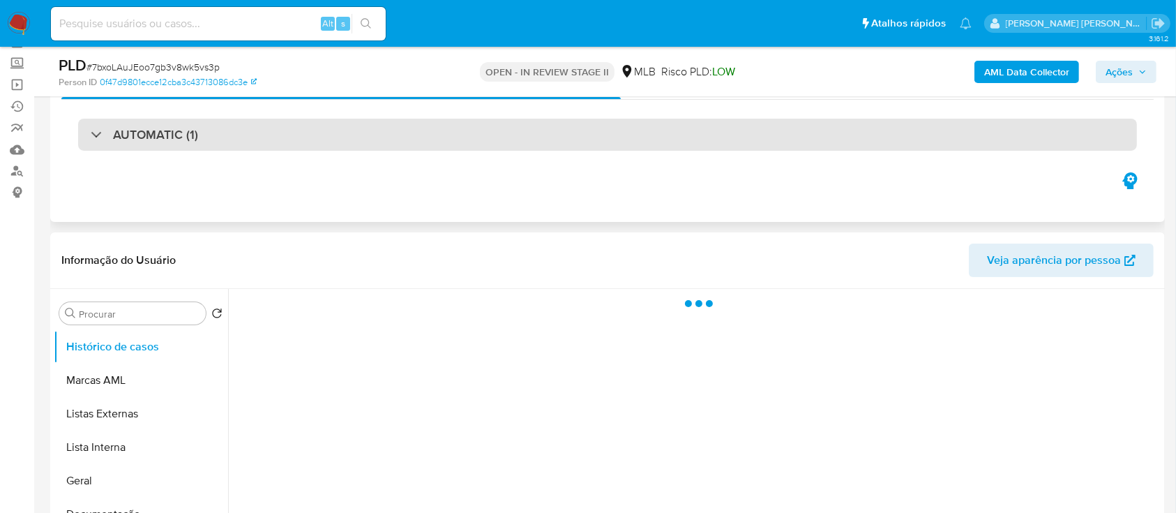
select select "10"
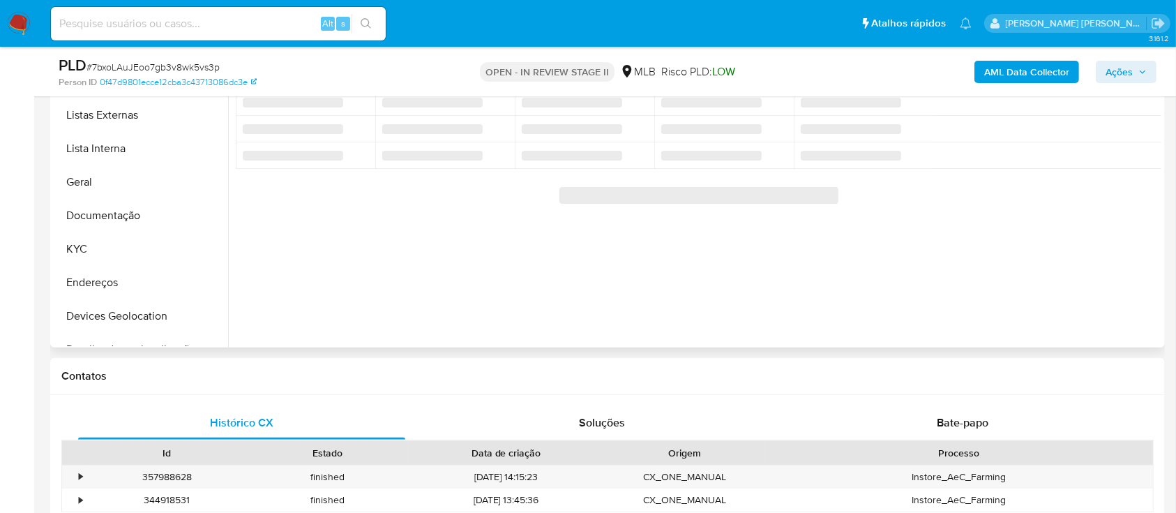
scroll to position [558, 0]
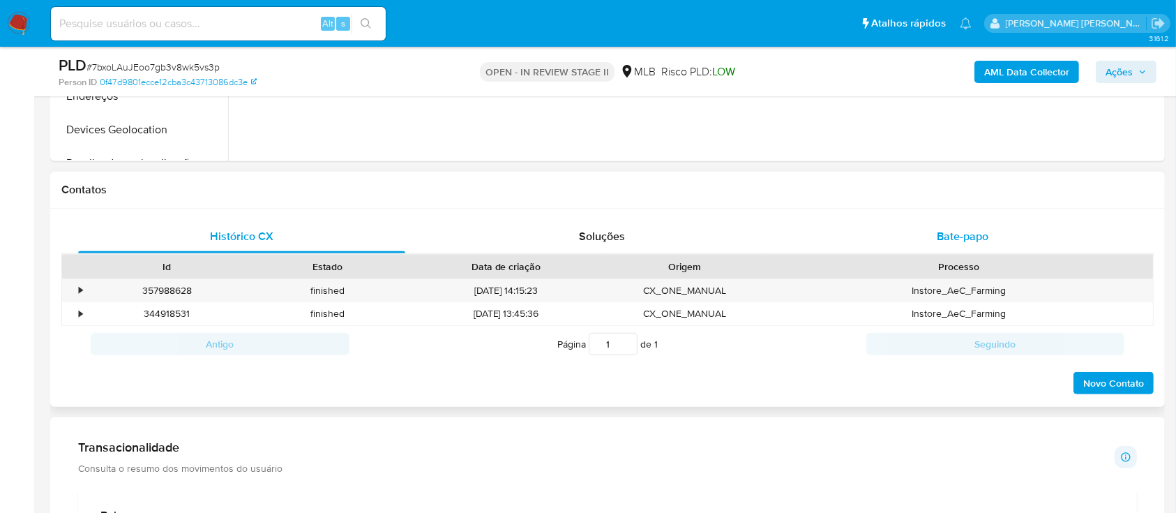
click at [894, 239] on div "Bate-papo" at bounding box center [962, 236] width 327 height 33
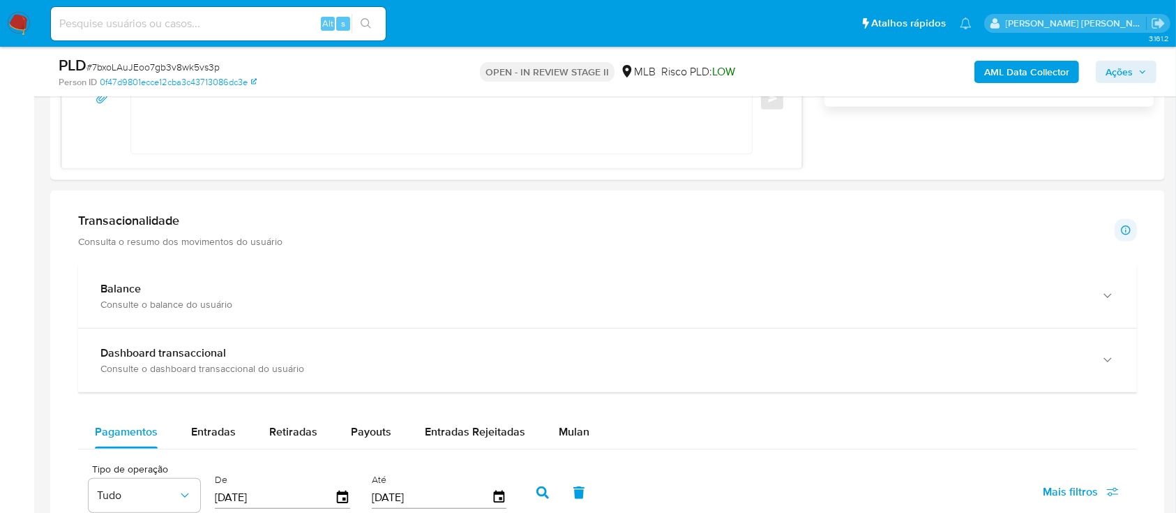
scroll to position [1209, 0]
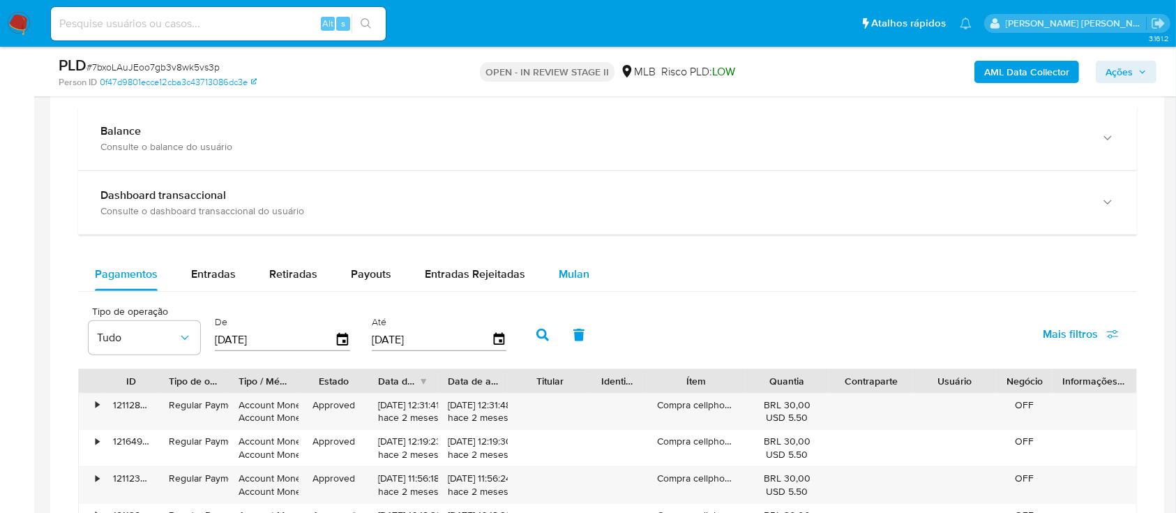
click at [569, 277] on span "Mulan" at bounding box center [574, 274] width 31 height 16
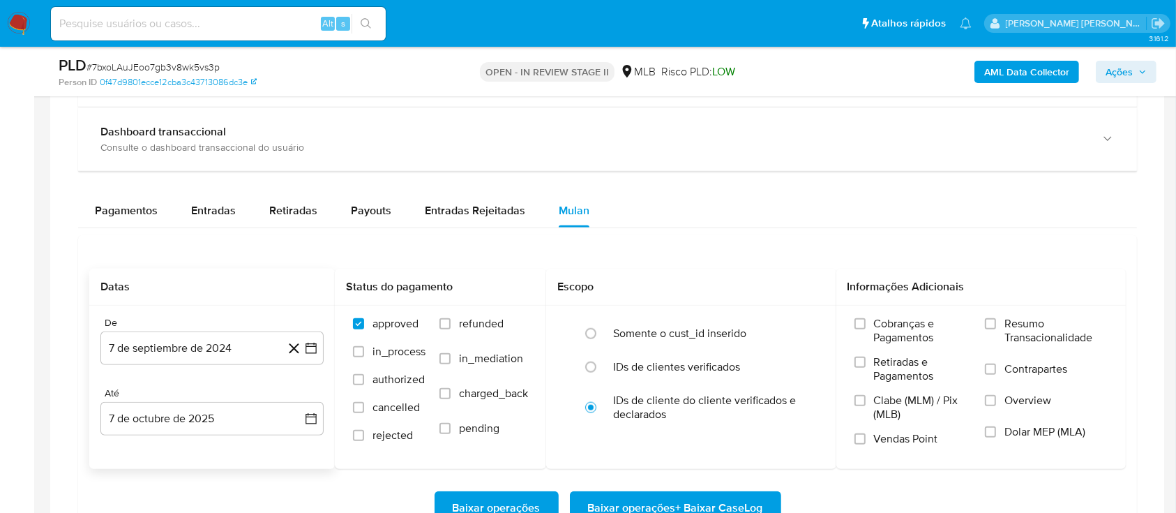
scroll to position [1301, 0]
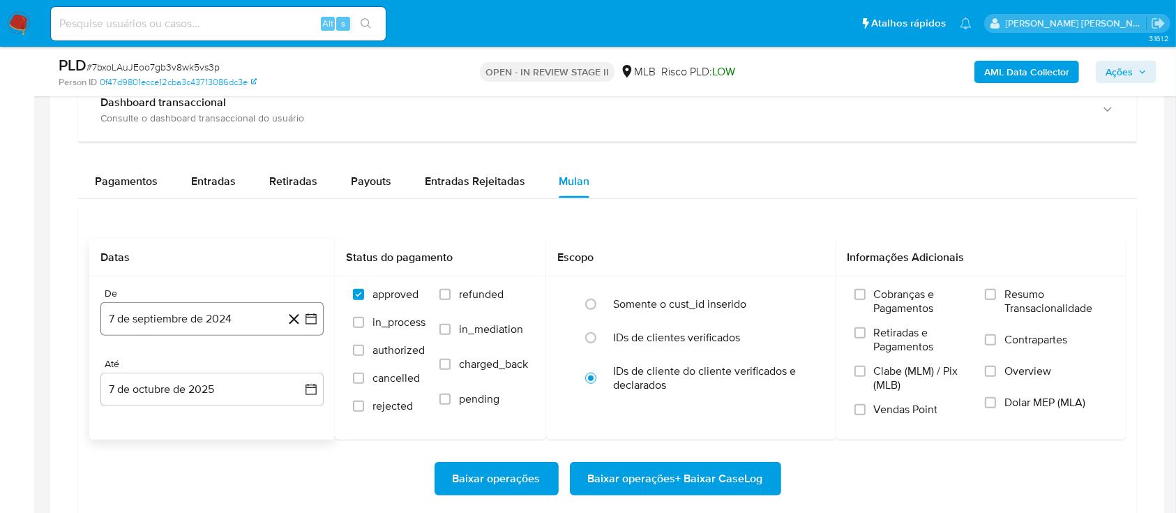
click at [241, 314] on button "7 de septiembre de 2024" at bounding box center [211, 318] width 223 height 33
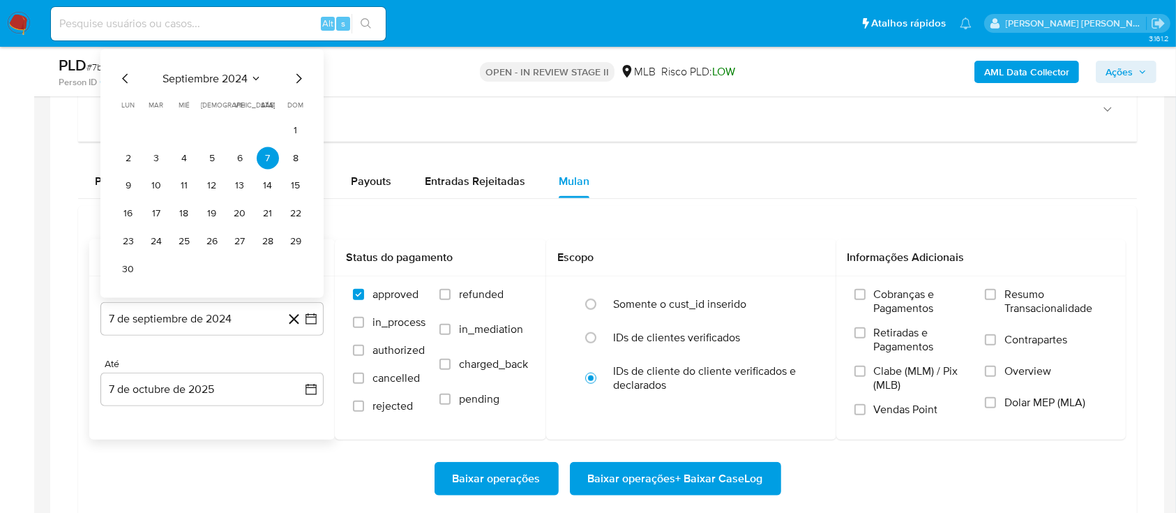
click at [223, 72] on span "septiembre 2024" at bounding box center [205, 78] width 85 height 14
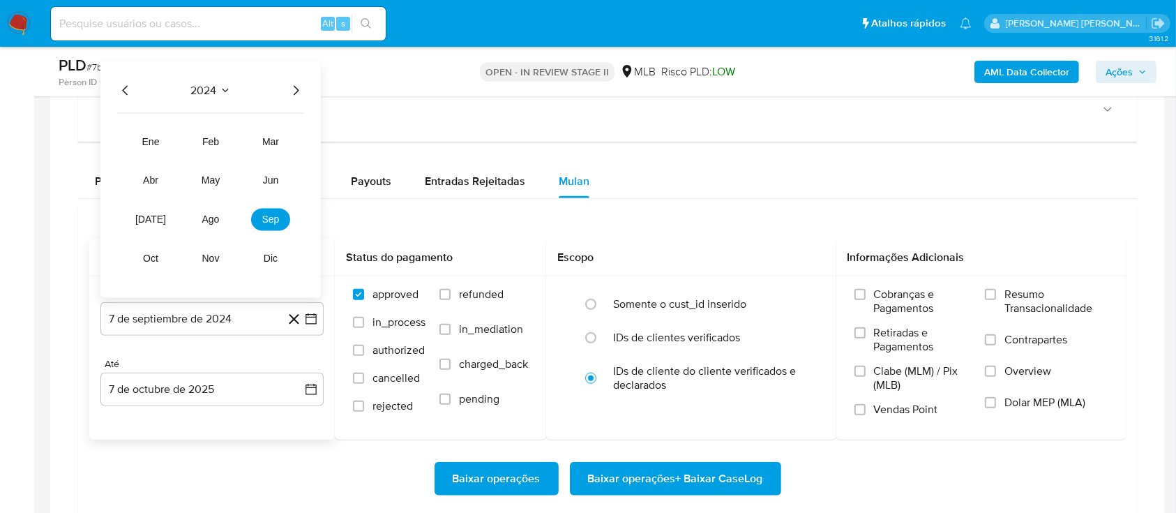
click at [296, 85] on icon "Año siguiente" at bounding box center [295, 90] width 17 height 17
click at [216, 213] on span "ago" at bounding box center [210, 218] width 17 height 11
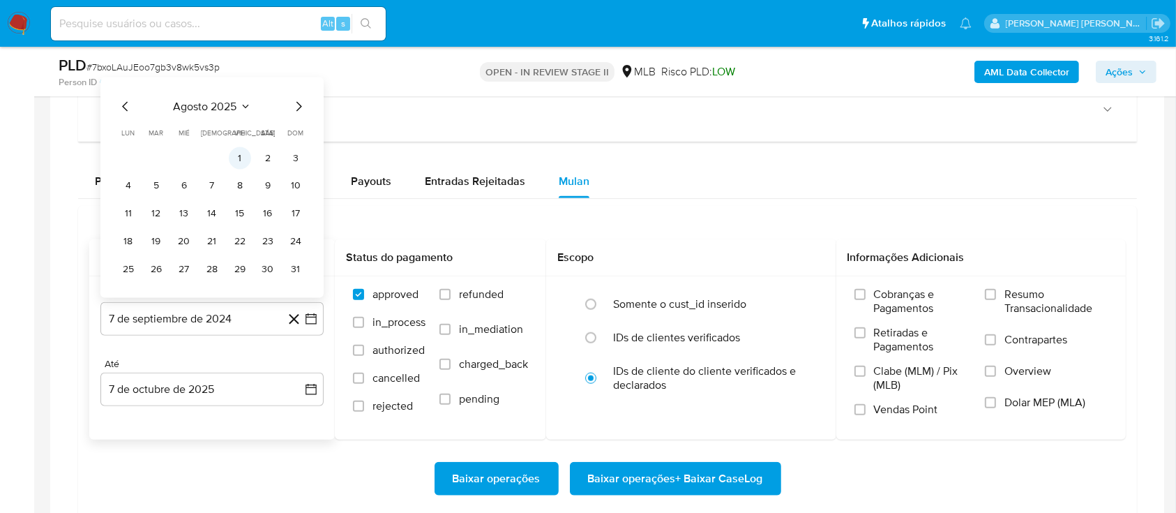
click at [246, 160] on button "1" at bounding box center [240, 157] width 22 height 22
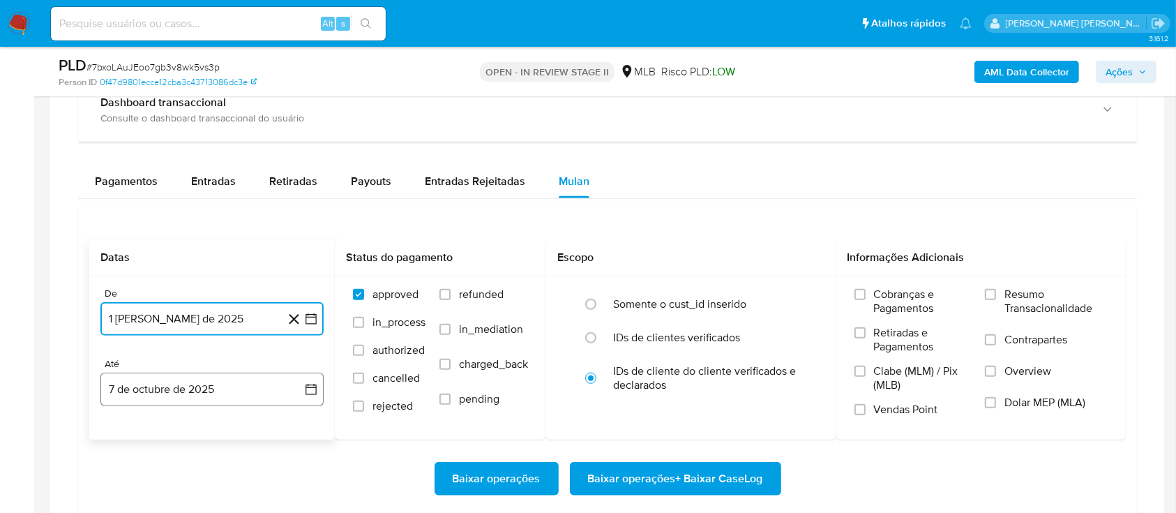
click at [227, 403] on button "7 de octubre de 2025" at bounding box center [211, 388] width 223 height 33
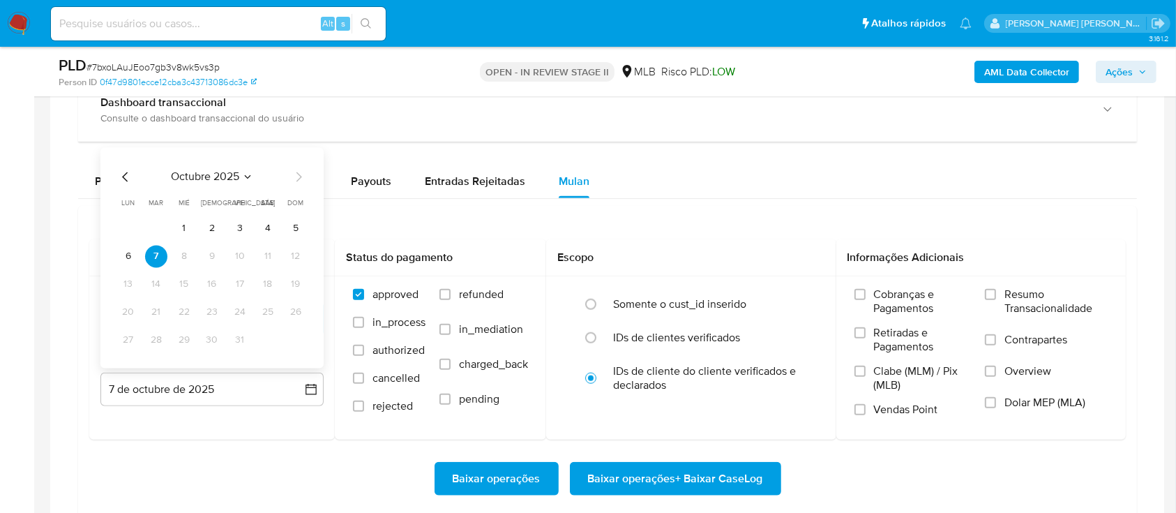
click at [242, 226] on button "3" at bounding box center [240, 228] width 22 height 22
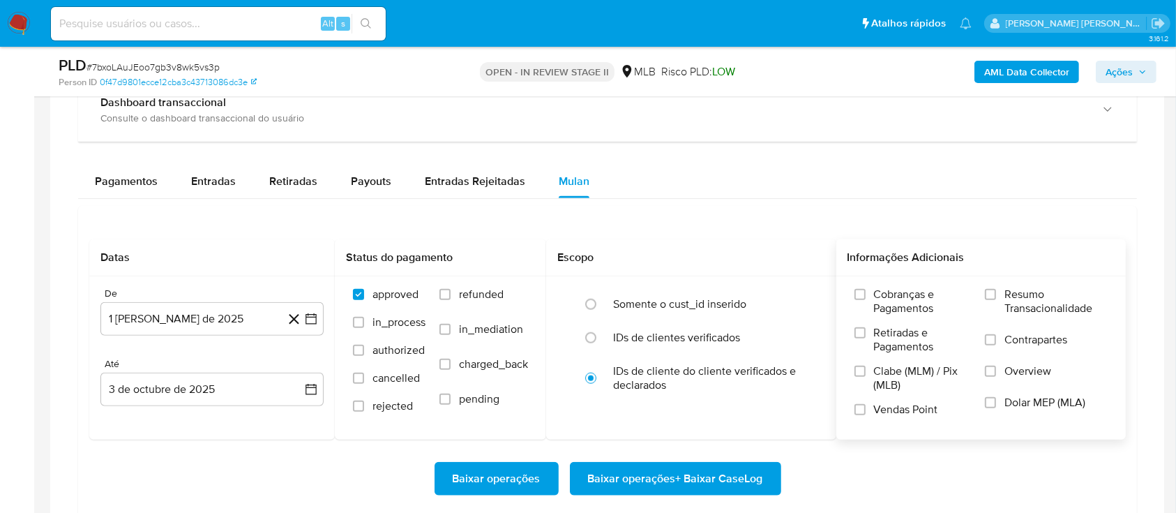
click at [999, 287] on label "Resumo Transacionalidade" at bounding box center [1046, 309] width 123 height 45
click at [996, 289] on input "Resumo Transacionalidade" at bounding box center [990, 294] width 11 height 11
click at [991, 340] on input "Contrapartes" at bounding box center [990, 339] width 11 height 11
click at [861, 407] on input "Vendas Point" at bounding box center [859, 409] width 11 height 11
click at [666, 471] on span "Baixar operações + Baixar CaseLog" at bounding box center [675, 478] width 175 height 31
